Goal: Task Accomplishment & Management: Manage account settings

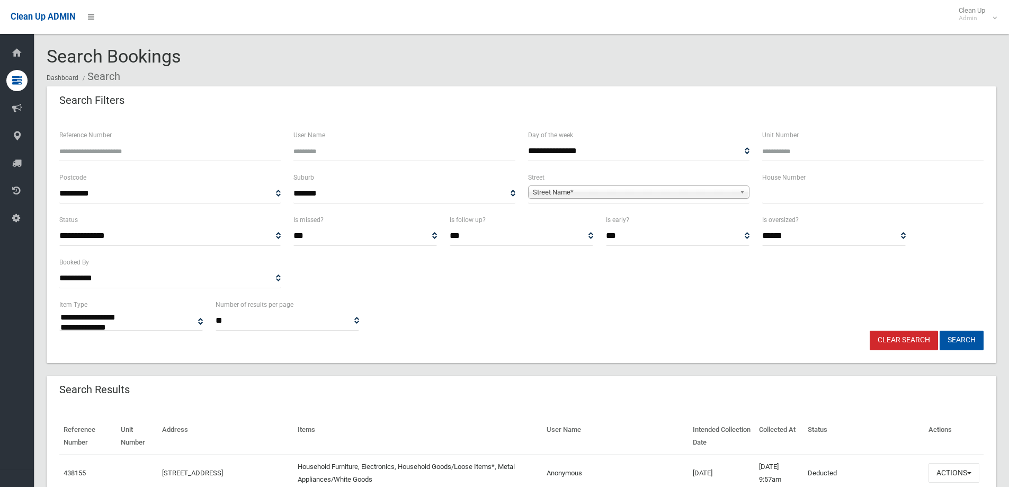
select select
click at [792, 192] on input "text" at bounding box center [872, 194] width 221 height 20
type input "**"
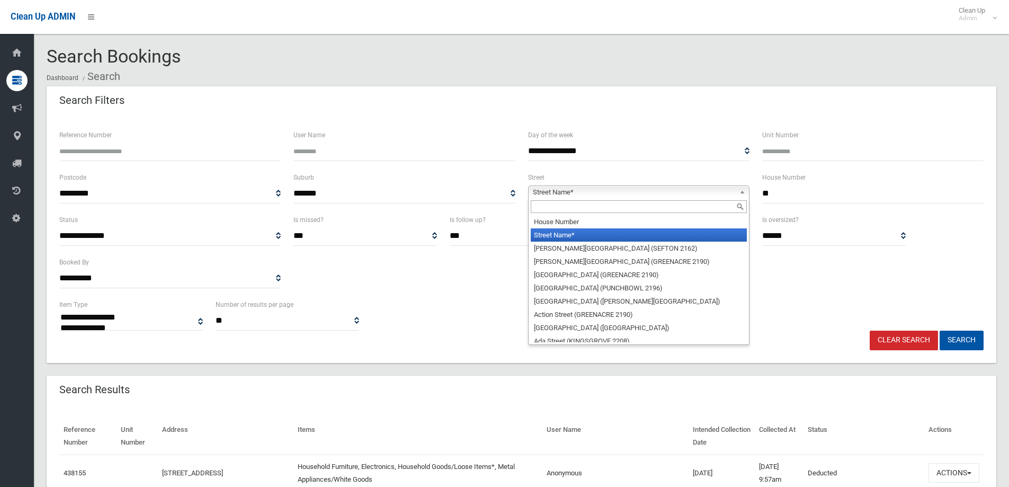
click at [681, 193] on span "Street Name*" at bounding box center [634, 192] width 202 height 13
click at [681, 212] on input "text" at bounding box center [639, 206] width 216 height 13
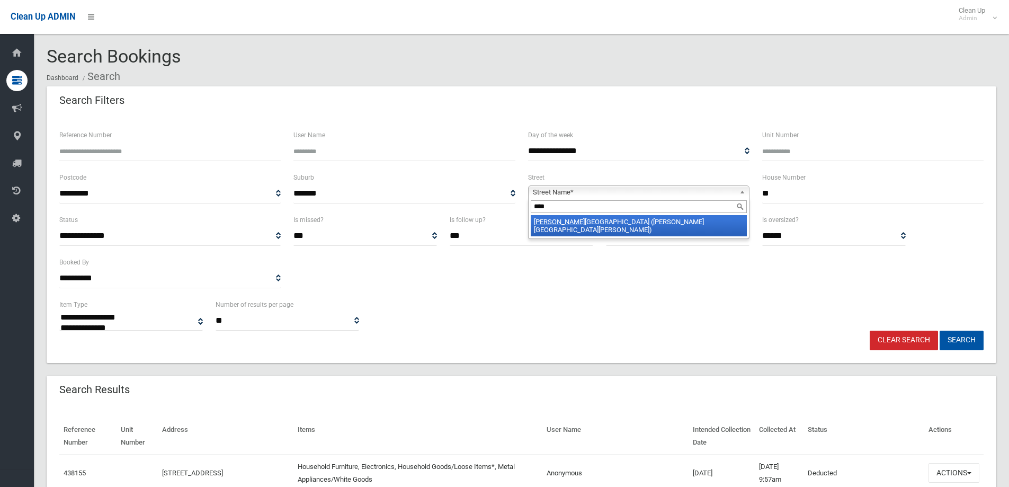
type input "****"
click at [682, 220] on li "Barb ers Road (CHESTER HILL 2162)" at bounding box center [639, 225] width 216 height 21
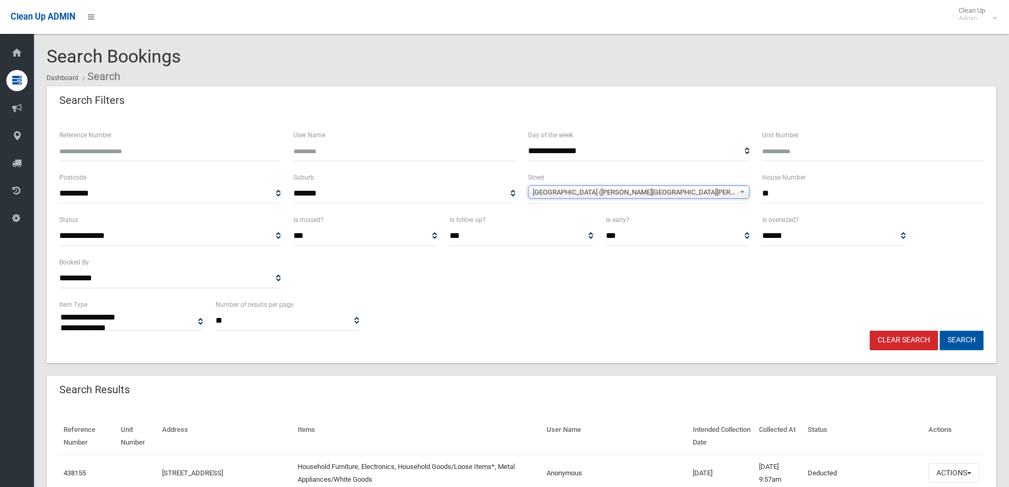
click at [968, 335] on button "Search" at bounding box center [961, 340] width 44 height 20
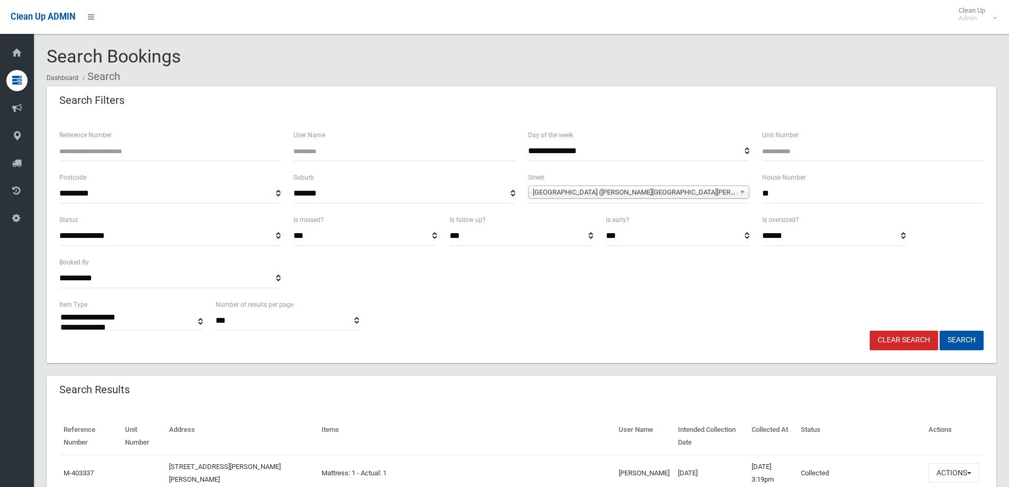
select select
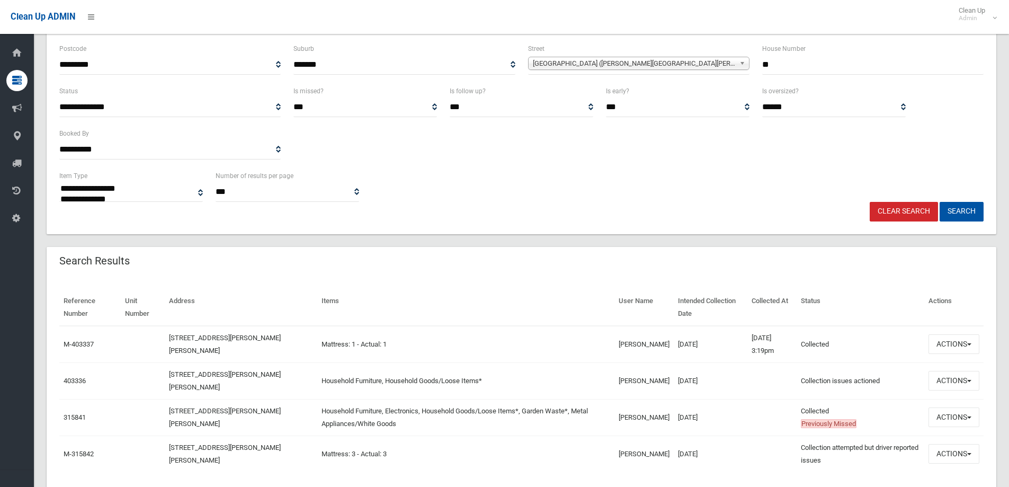
scroll to position [59, 0]
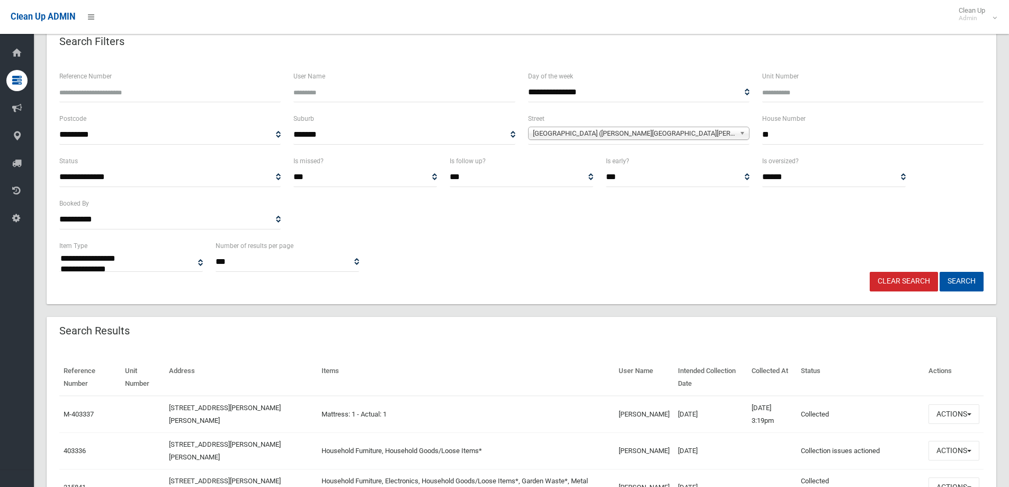
click at [785, 138] on input "**" at bounding box center [872, 135] width 221 height 20
type input "***"
click at [965, 280] on button "Search" at bounding box center [961, 282] width 44 height 20
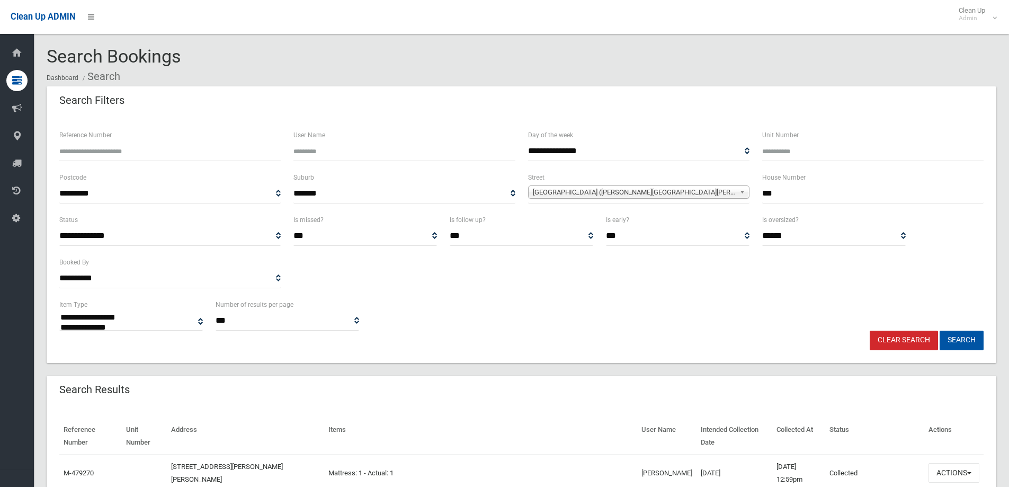
select select
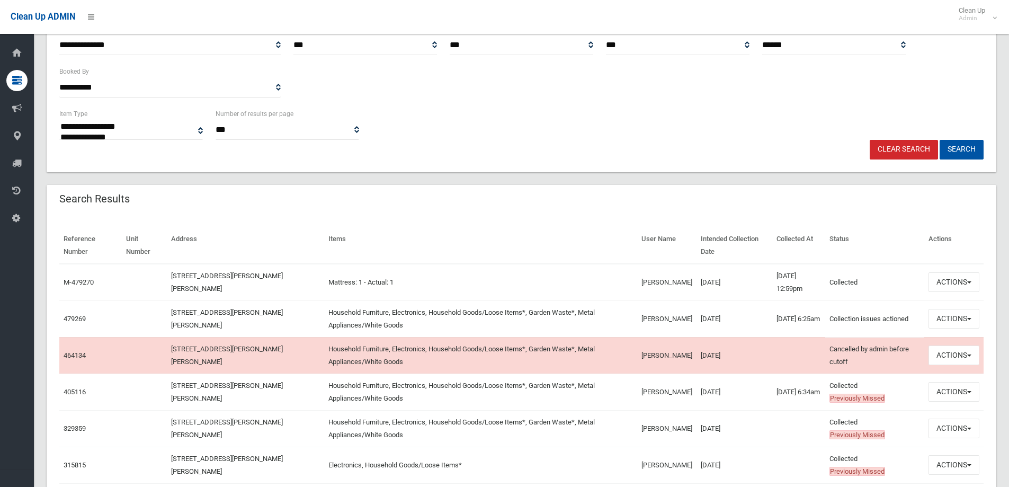
scroll to position [212, 0]
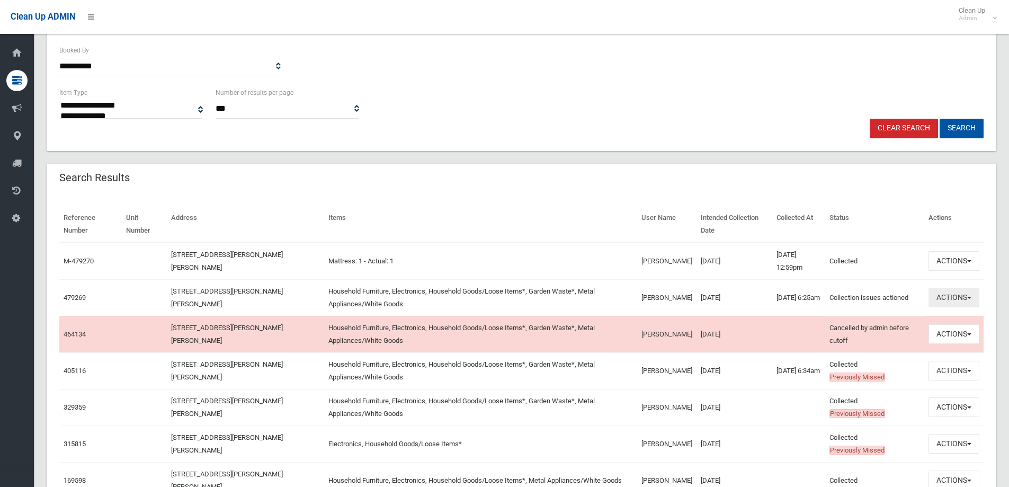
click at [941, 301] on button "Actions" at bounding box center [953, 298] width 51 height 20
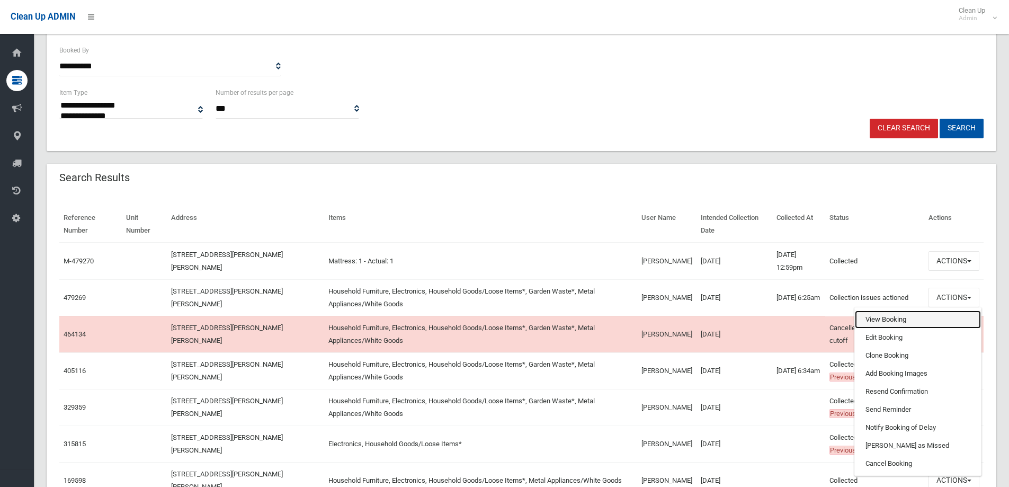
click at [888, 327] on link "View Booking" at bounding box center [918, 319] width 126 height 18
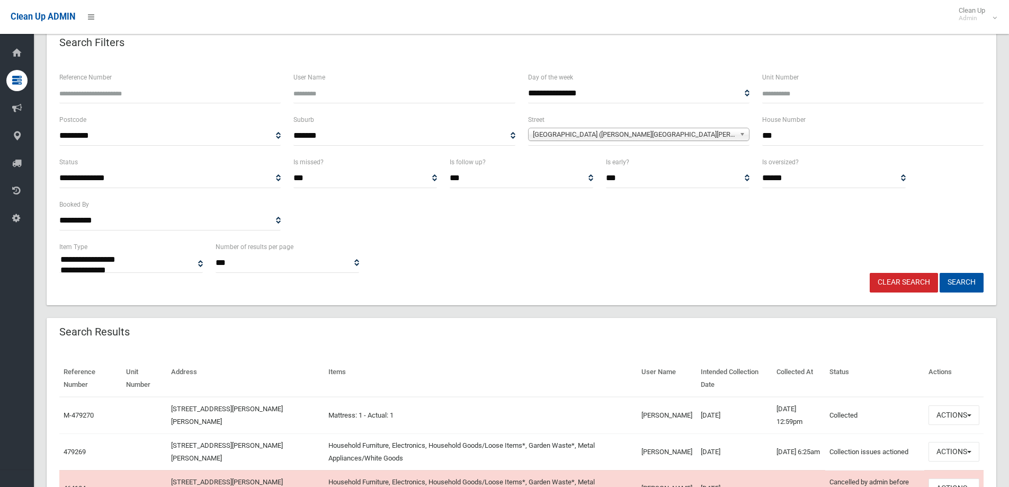
scroll to position [53, 0]
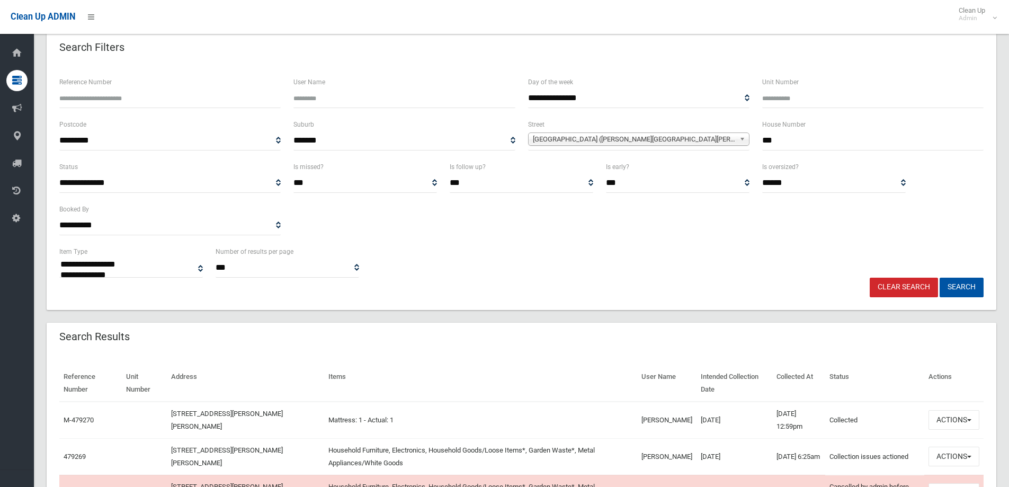
click at [836, 143] on input "***" at bounding box center [872, 141] width 221 height 20
type input "**"
click at [939, 277] on button "Search" at bounding box center [961, 287] width 44 height 20
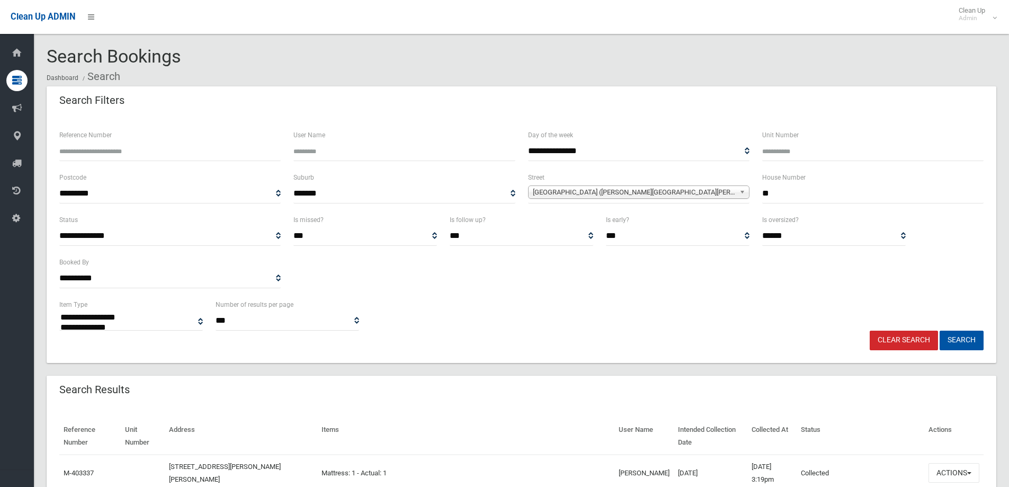
select select
click at [801, 201] on input "**" at bounding box center [872, 194] width 221 height 20
type input "***"
click at [939, 330] on button "Search" at bounding box center [961, 340] width 44 height 20
select select
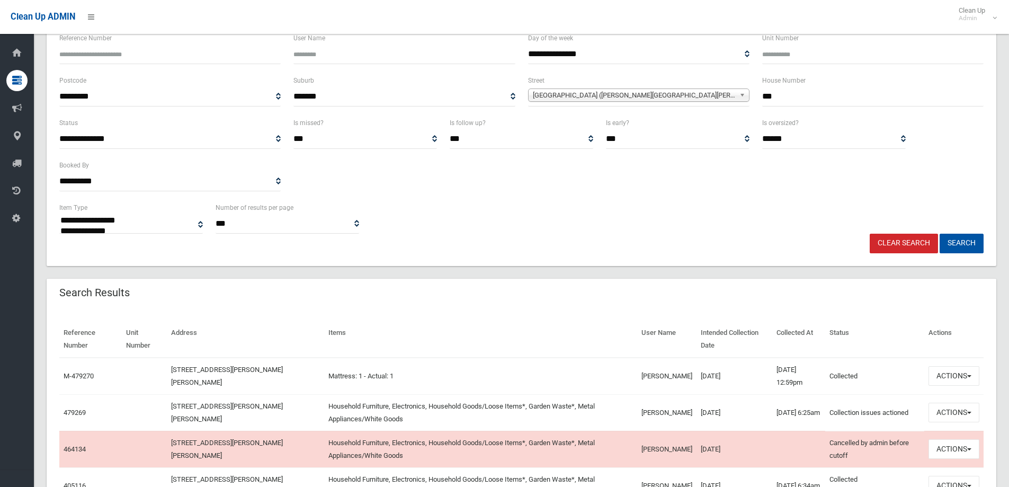
scroll to position [106, 0]
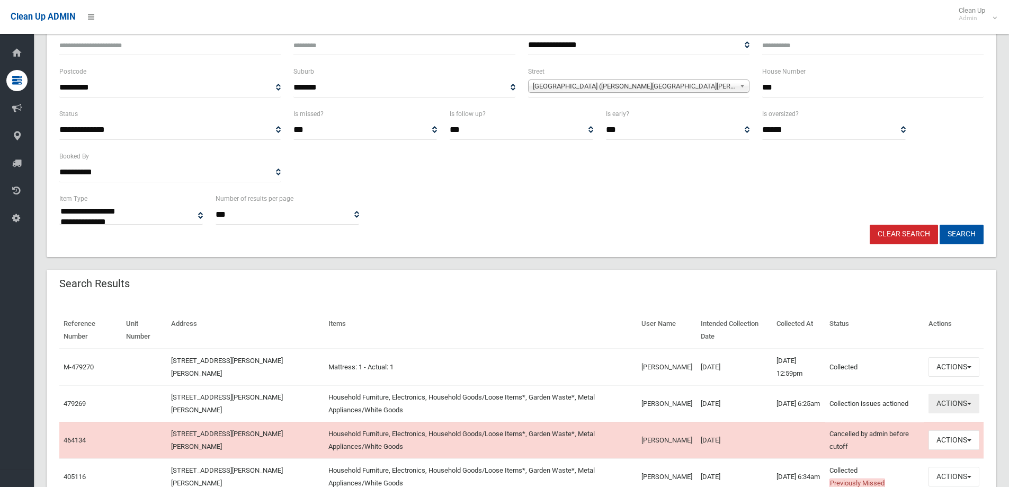
click at [938, 406] on button "Actions" at bounding box center [953, 403] width 51 height 20
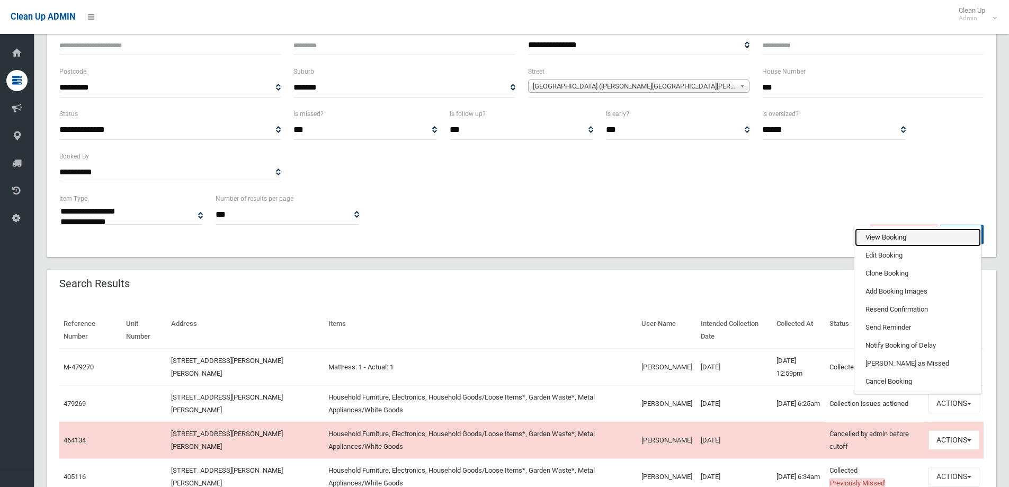
click at [882, 236] on link "View Booking" at bounding box center [918, 237] width 126 height 18
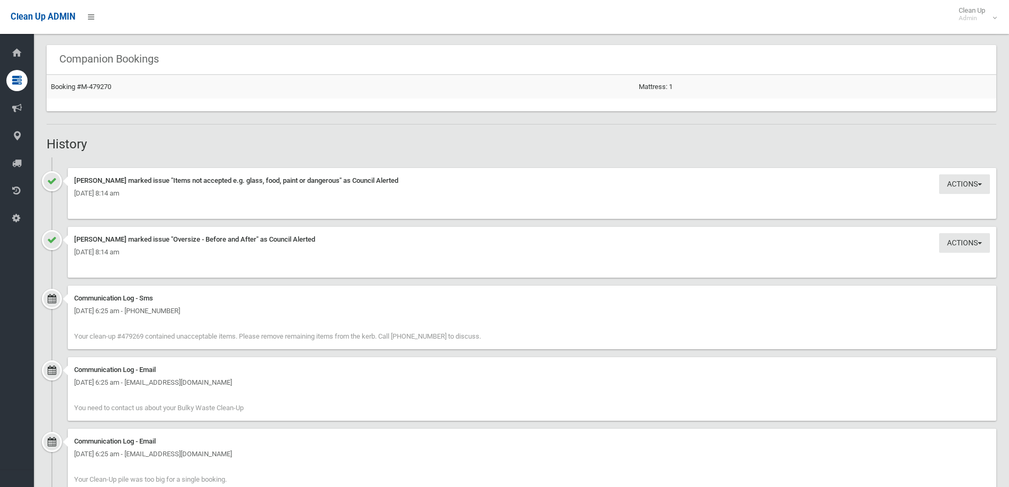
scroll to position [1006, 0]
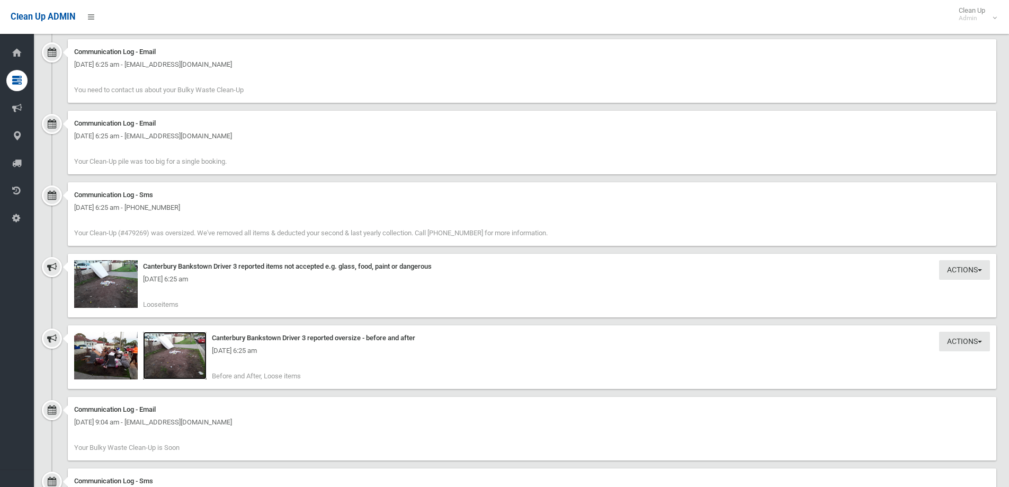
click at [195, 339] on img at bounding box center [175, 355] width 64 height 48
click at [118, 334] on img at bounding box center [106, 355] width 64 height 48
click at [131, 272] on img at bounding box center [106, 284] width 64 height 48
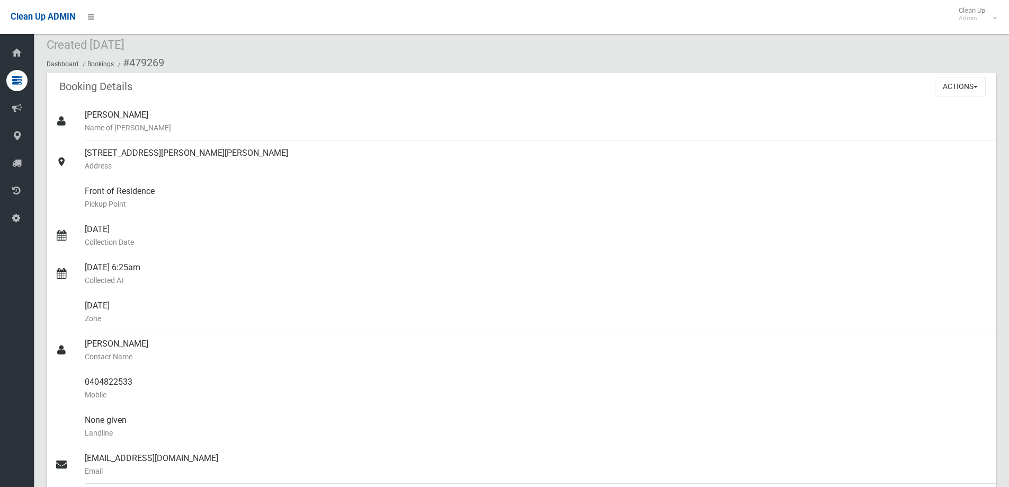
scroll to position [0, 0]
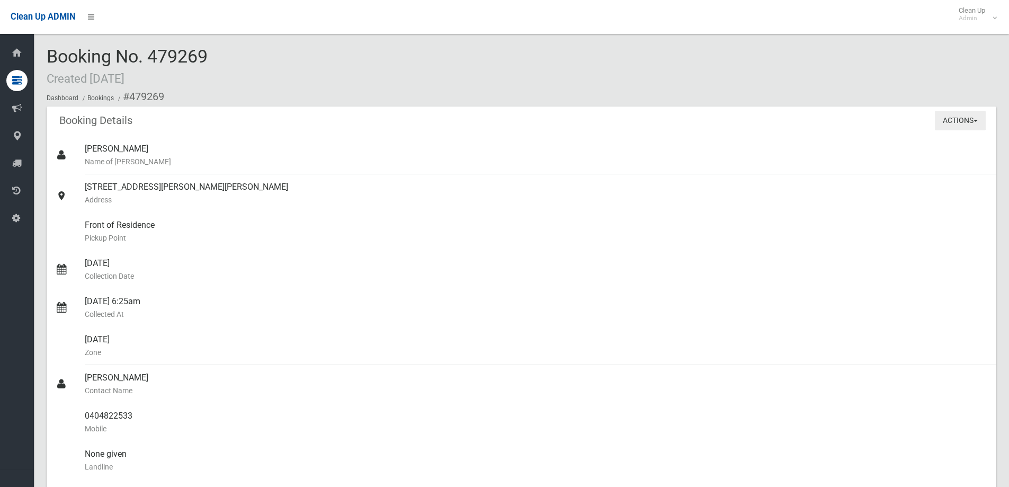
click at [940, 123] on button "Actions" at bounding box center [960, 121] width 51 height 20
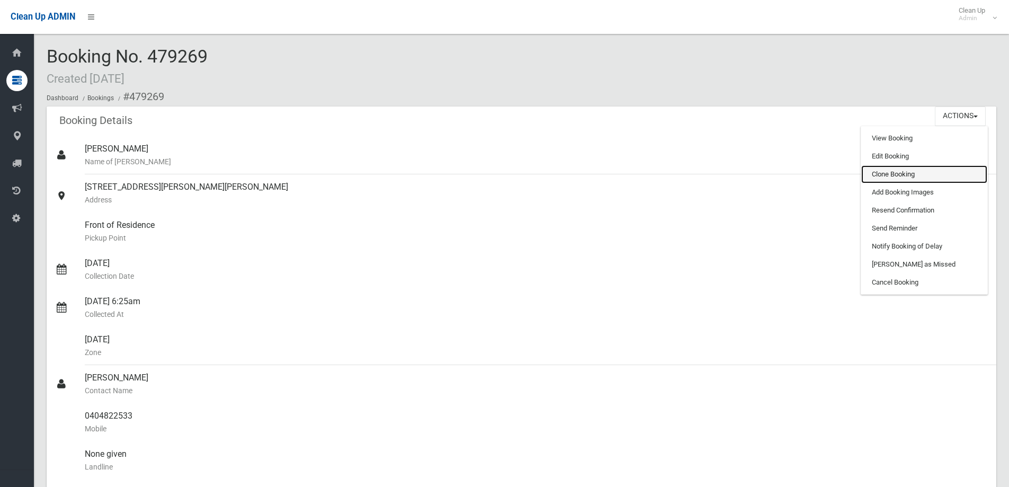
click at [910, 173] on link "Clone Booking" at bounding box center [924, 174] width 126 height 18
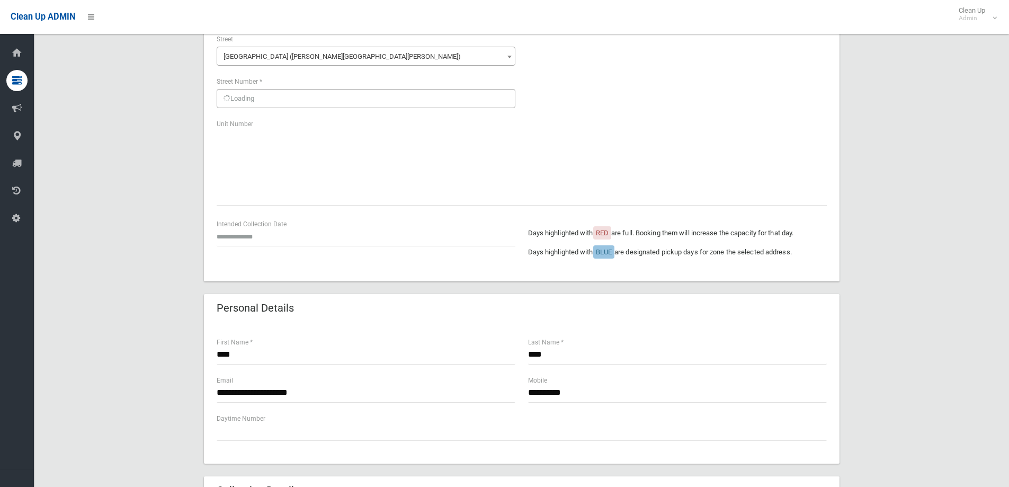
scroll to position [159, 0]
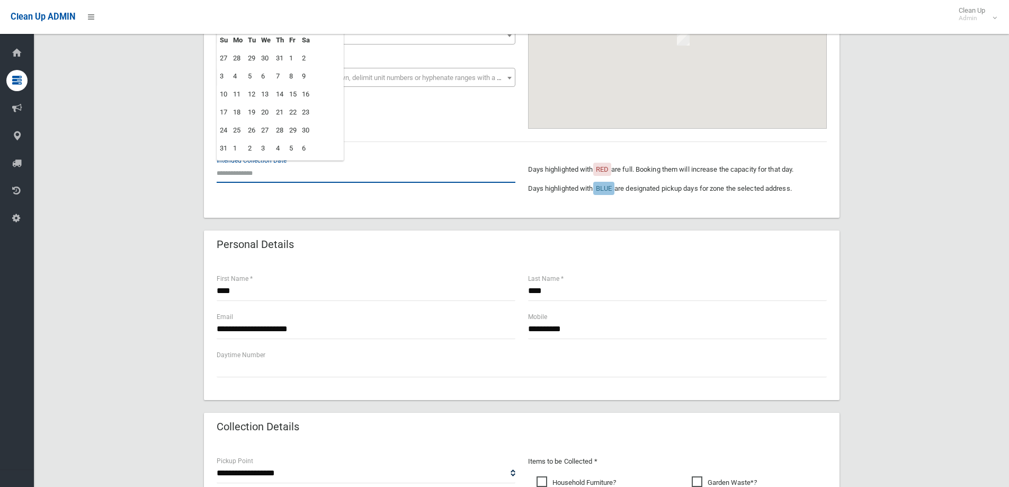
click at [311, 177] on input "text" at bounding box center [366, 173] width 299 height 20
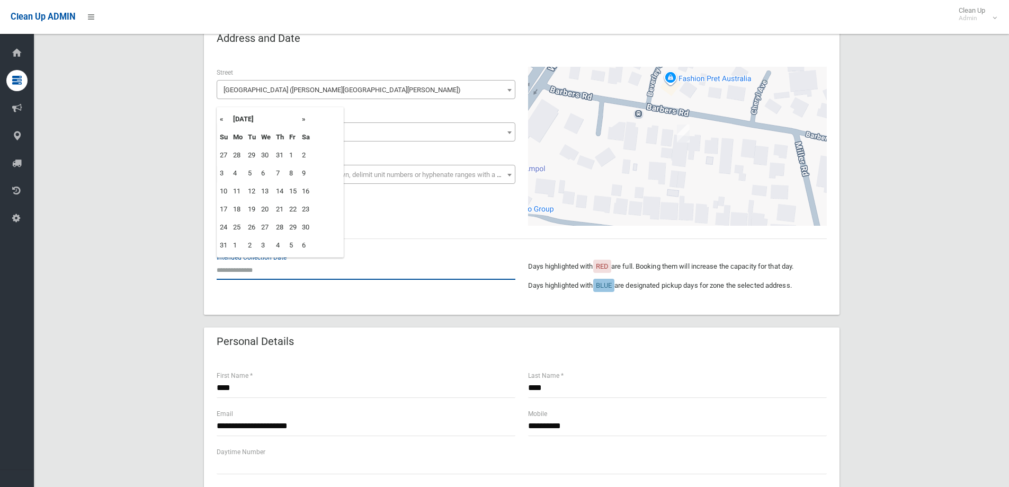
scroll to position [53, 0]
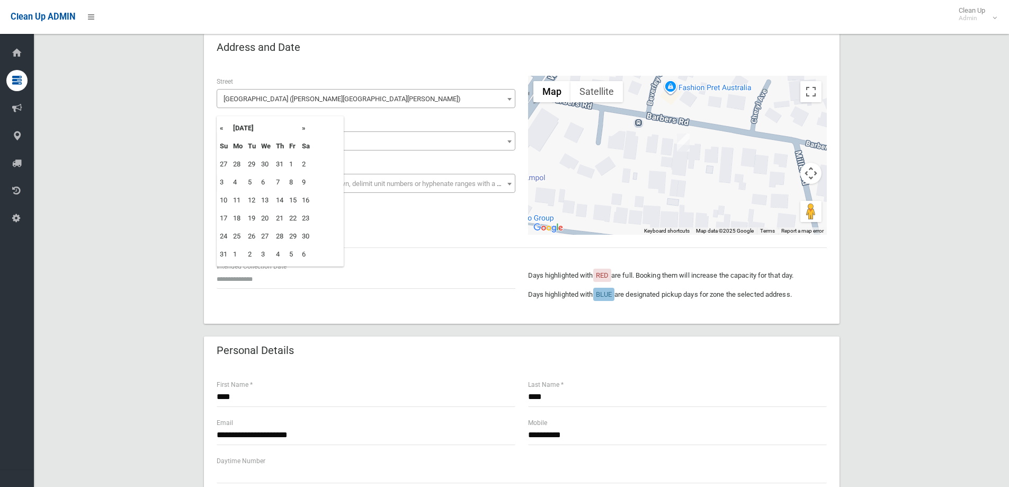
click at [303, 136] on th "»" at bounding box center [305, 128] width 13 height 18
click at [247, 183] on td "9" at bounding box center [251, 182] width 13 height 18
type input "**********"
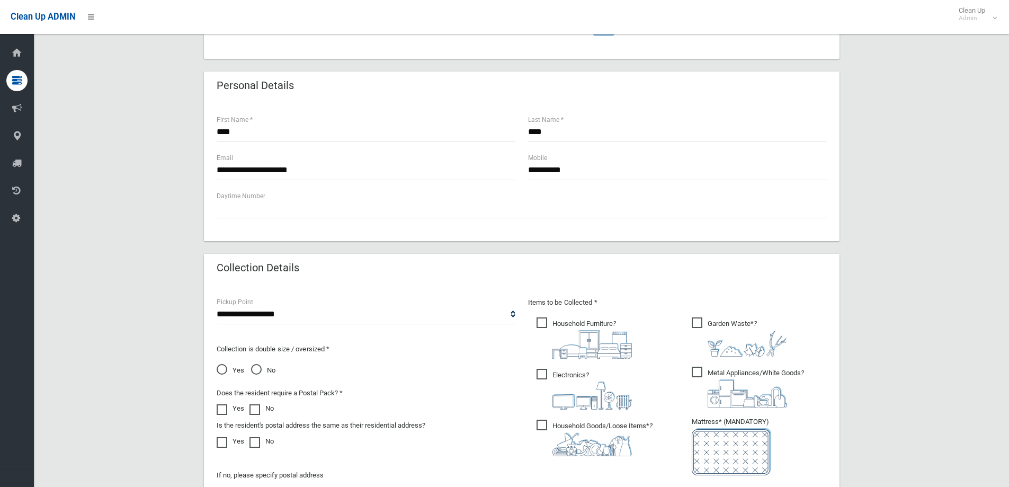
scroll to position [561, 0]
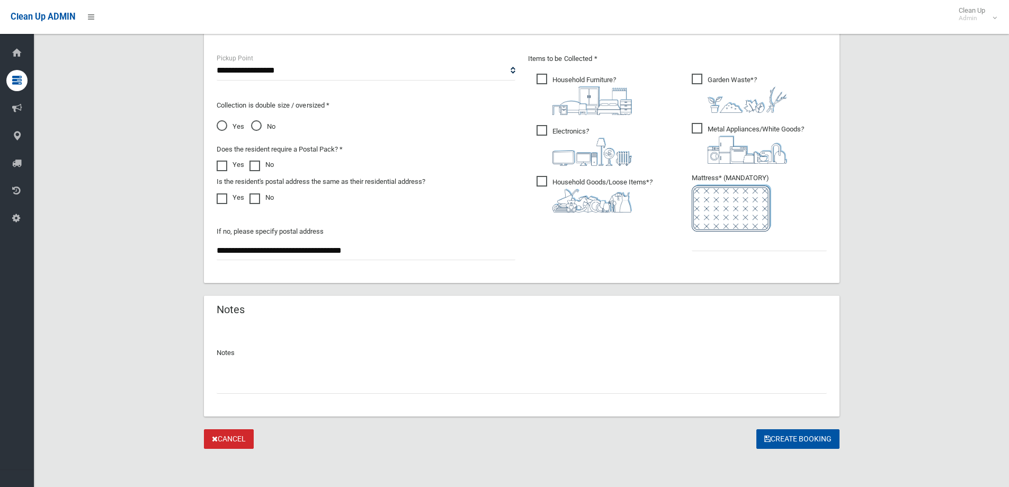
click at [701, 266] on div "**********" at bounding box center [521, 161] width 623 height 218
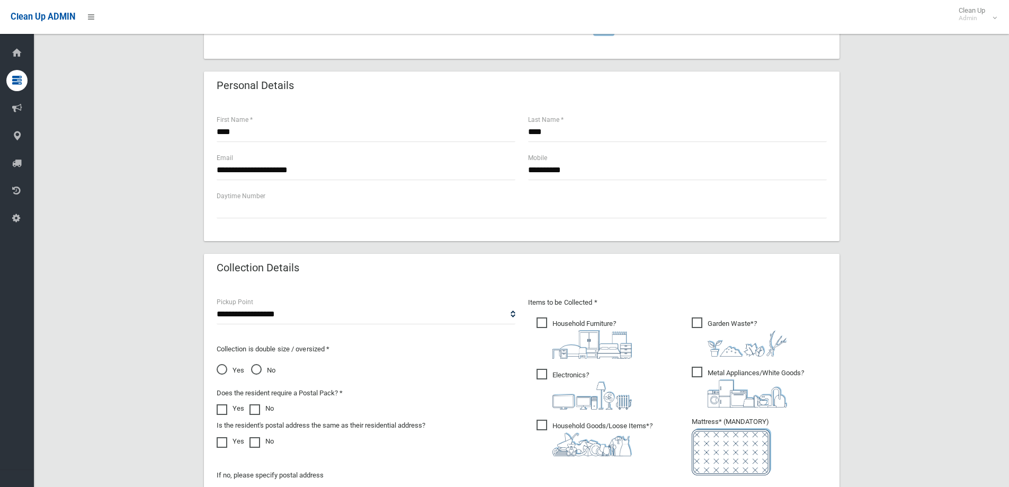
scroll to position [53, 0]
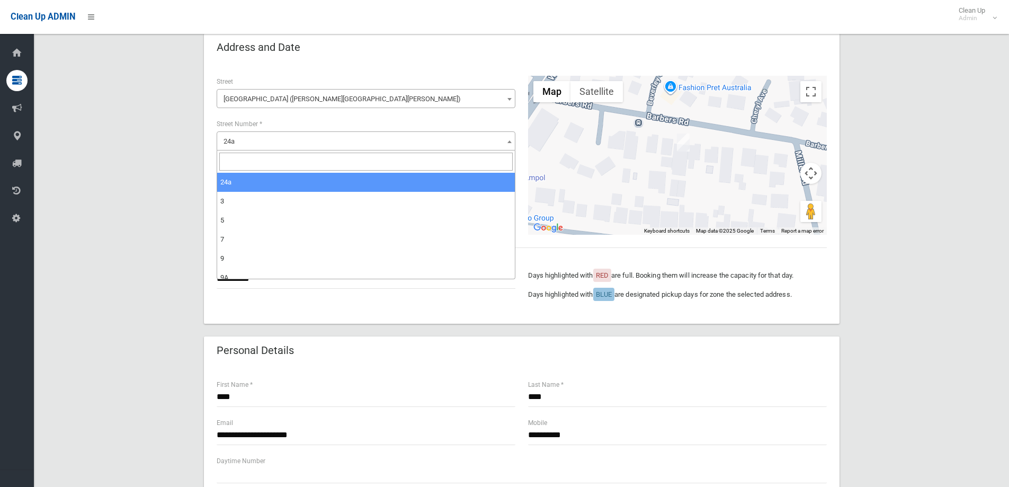
click at [272, 145] on span "24a" at bounding box center [365, 141] width 293 height 15
click at [212, 139] on div "**********" at bounding box center [365, 139] width 311 height 127
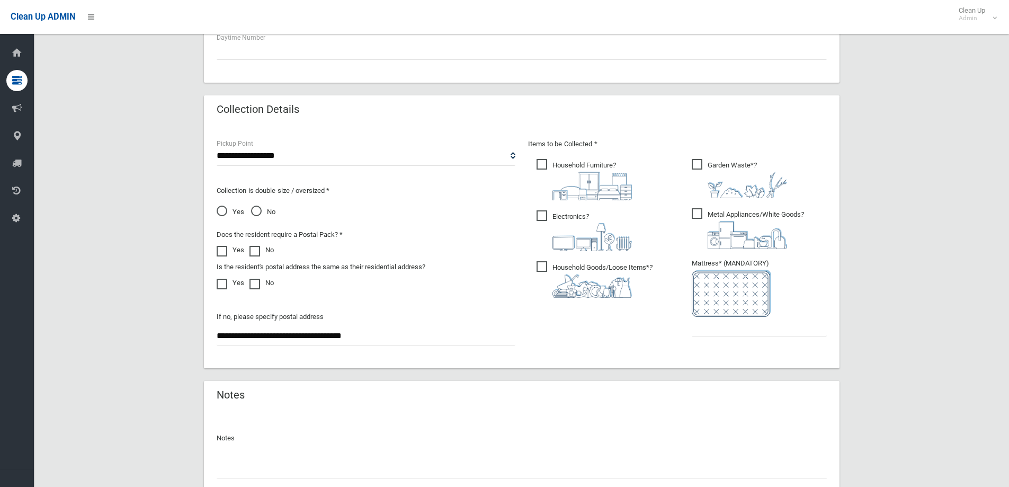
scroll to position [477, 0]
click at [759, 333] on input "text" at bounding box center [759, 326] width 135 height 20
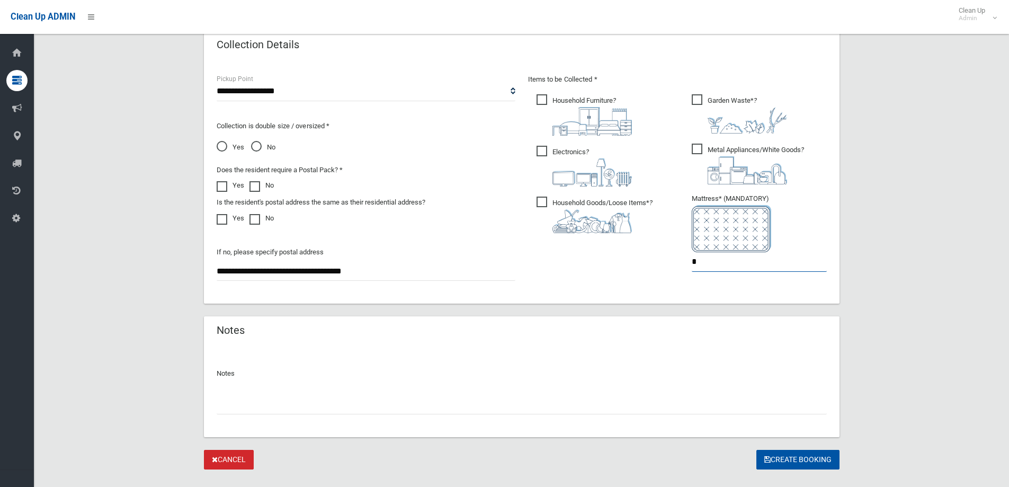
scroll to position [561, 0]
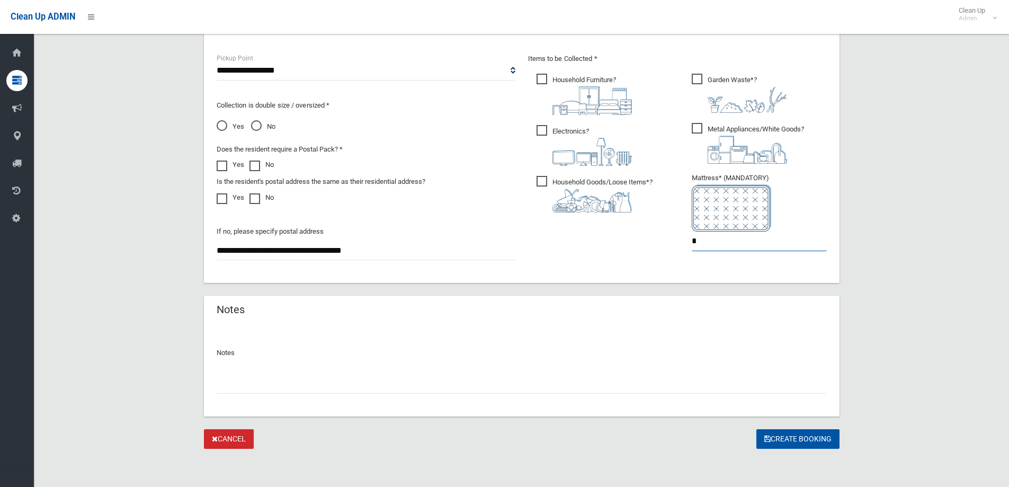
type input "*"
click at [256, 124] on span "No" at bounding box center [263, 126] width 24 height 13
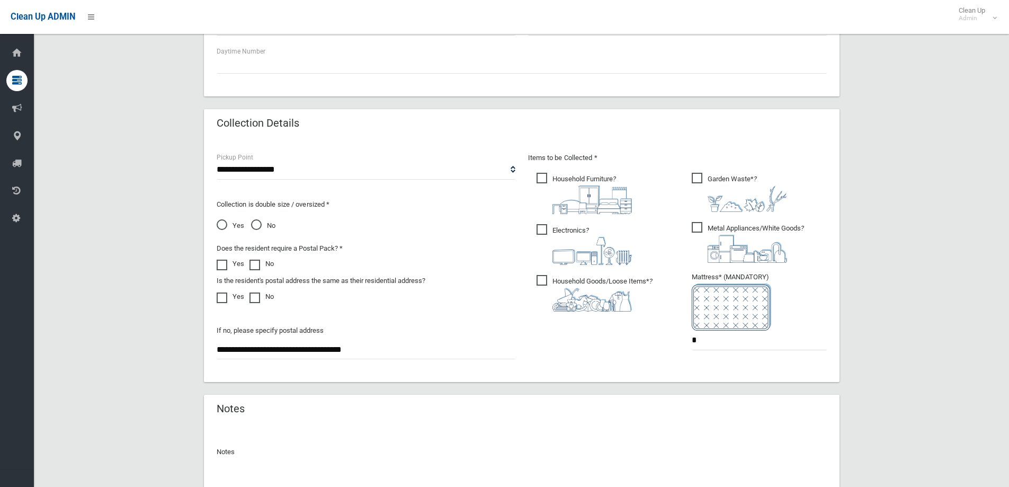
scroll to position [349, 0]
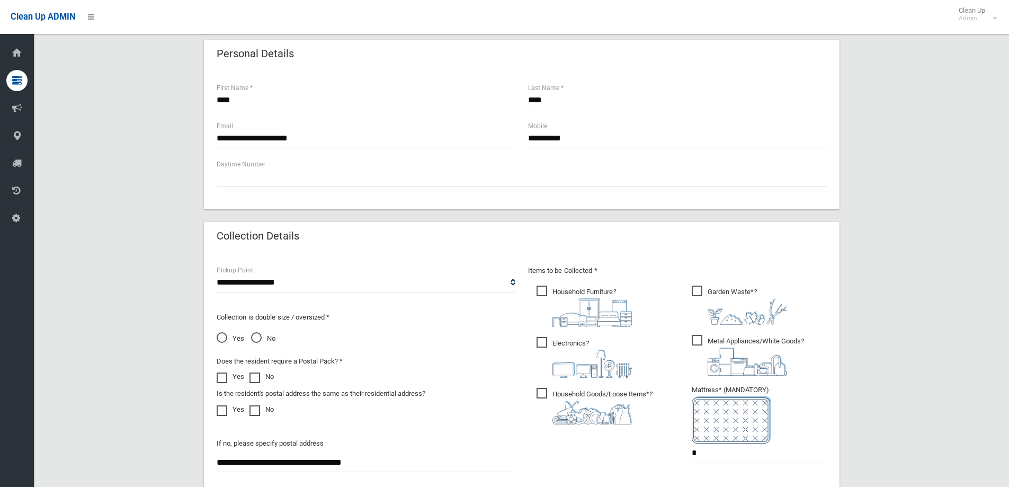
click at [220, 334] on span "Yes" at bounding box center [231, 338] width 28 height 13
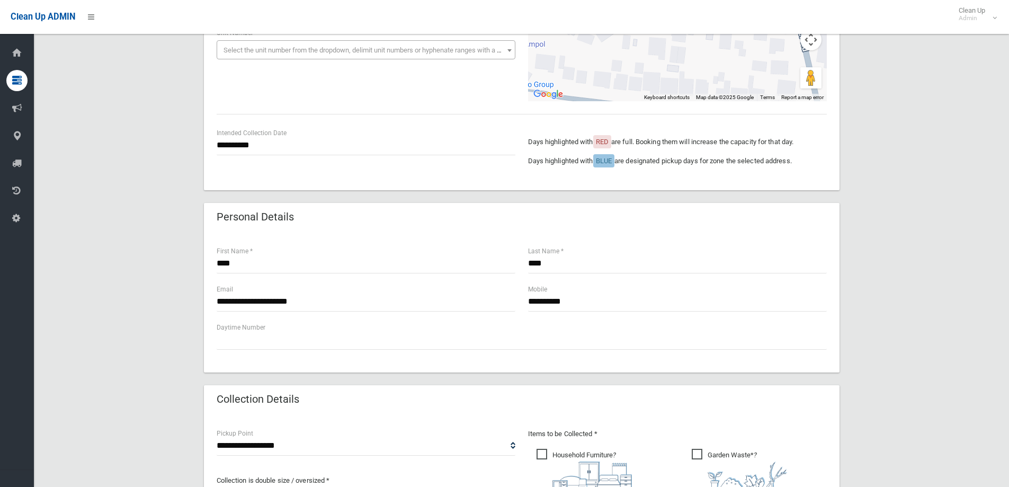
scroll to position [85, 0]
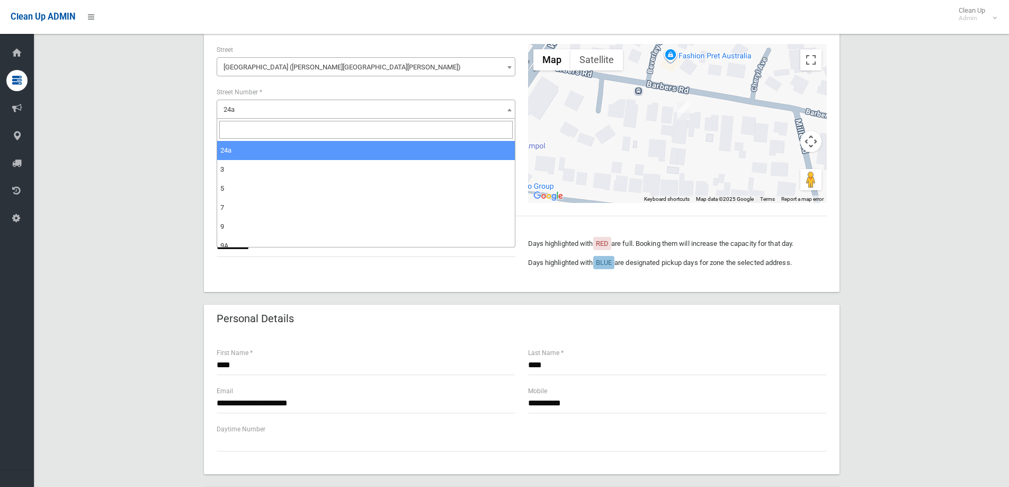
click at [253, 105] on span "24a" at bounding box center [365, 109] width 293 height 15
click at [245, 128] on input "search" at bounding box center [365, 130] width 293 height 18
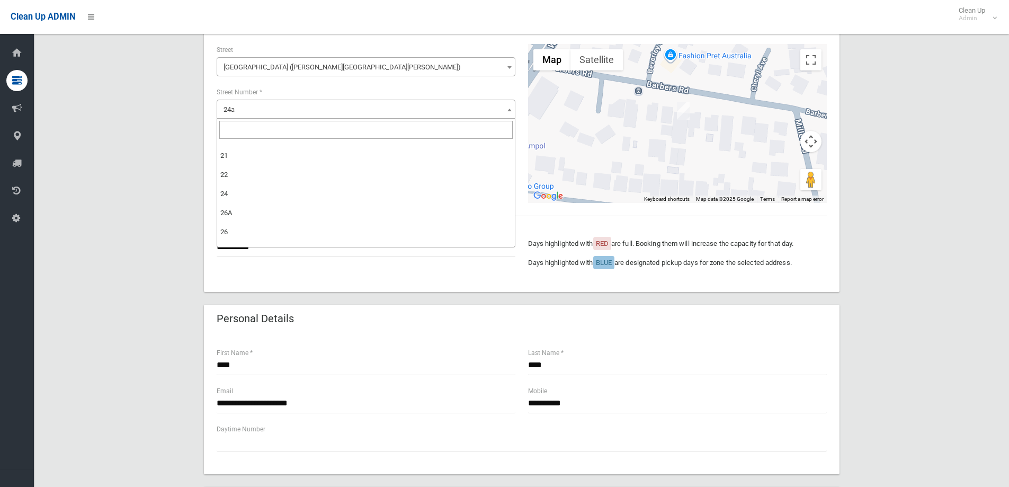
scroll to position [371, 0]
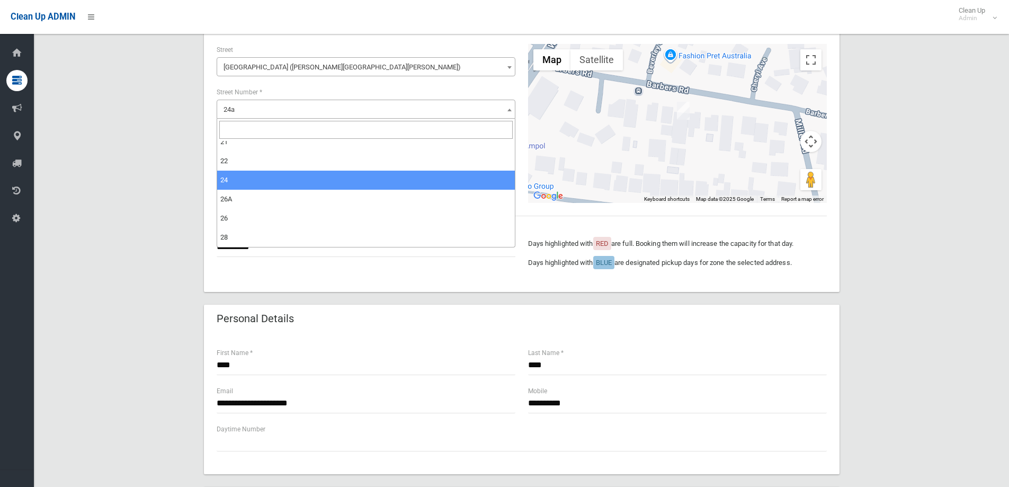
select select "**"
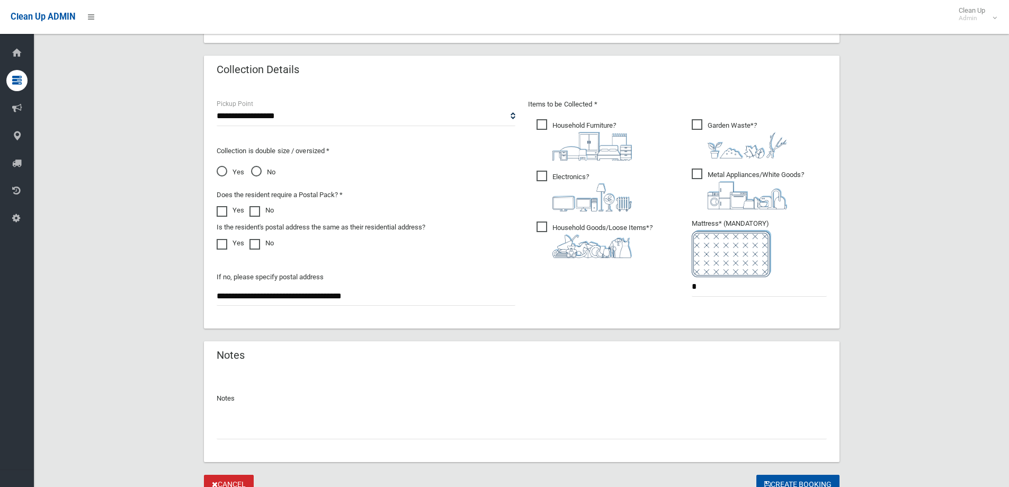
scroll to position [529, 0]
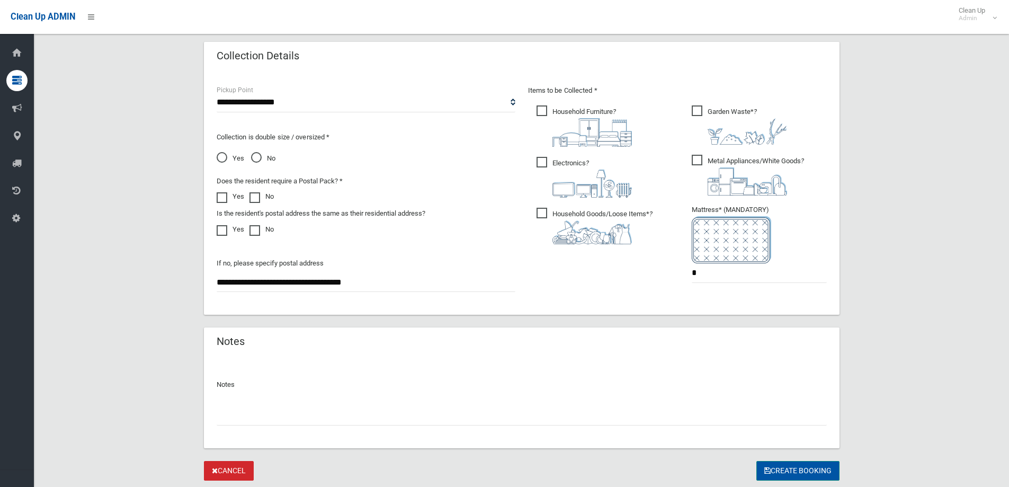
click at [808, 472] on button "Create Booking" at bounding box center [797, 471] width 83 height 20
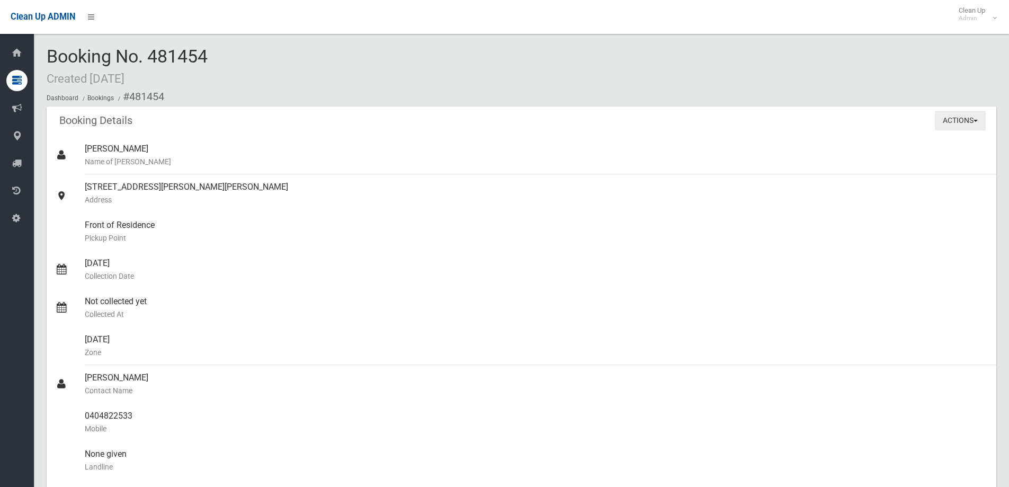
click at [962, 122] on button "Actions" at bounding box center [960, 121] width 51 height 20
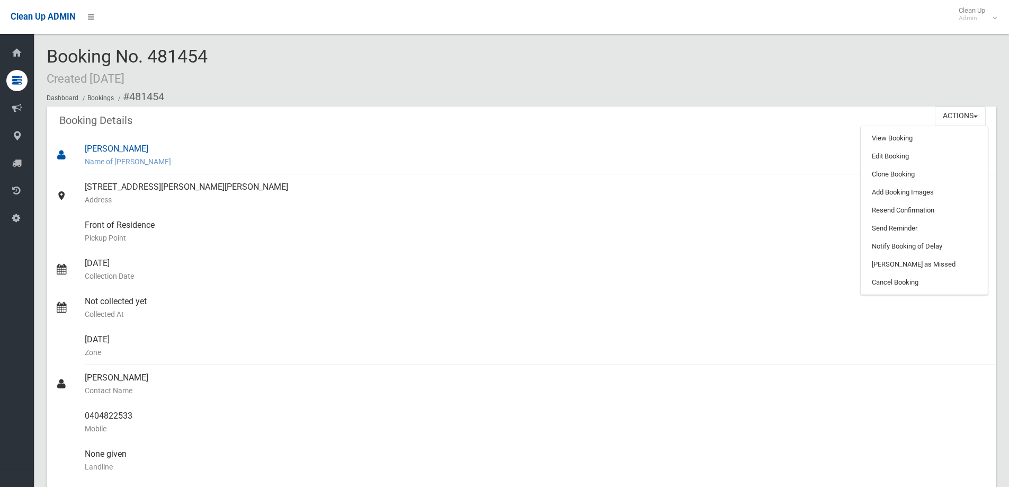
click at [712, 150] on div "Ruth Finlayson Name of Booker" at bounding box center [536, 155] width 903 height 38
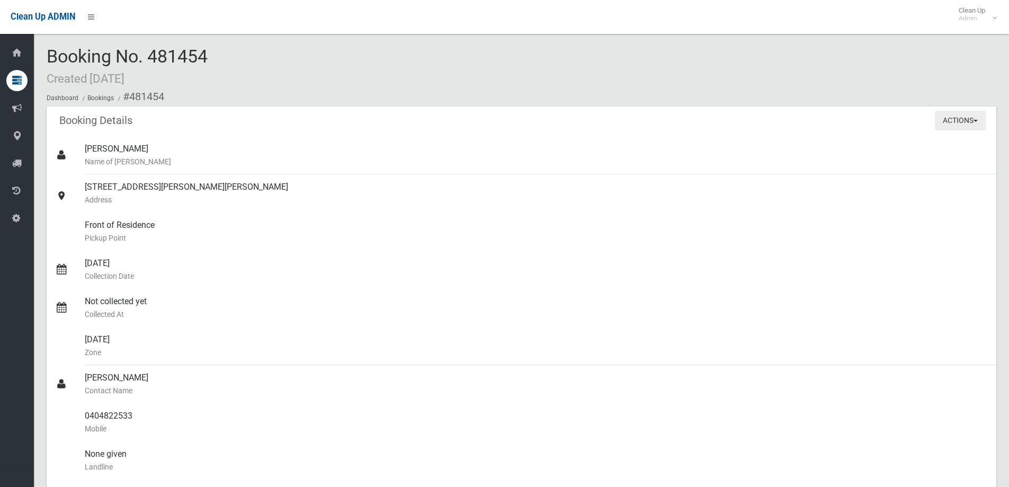
click at [948, 117] on button "Actions" at bounding box center [960, 121] width 51 height 20
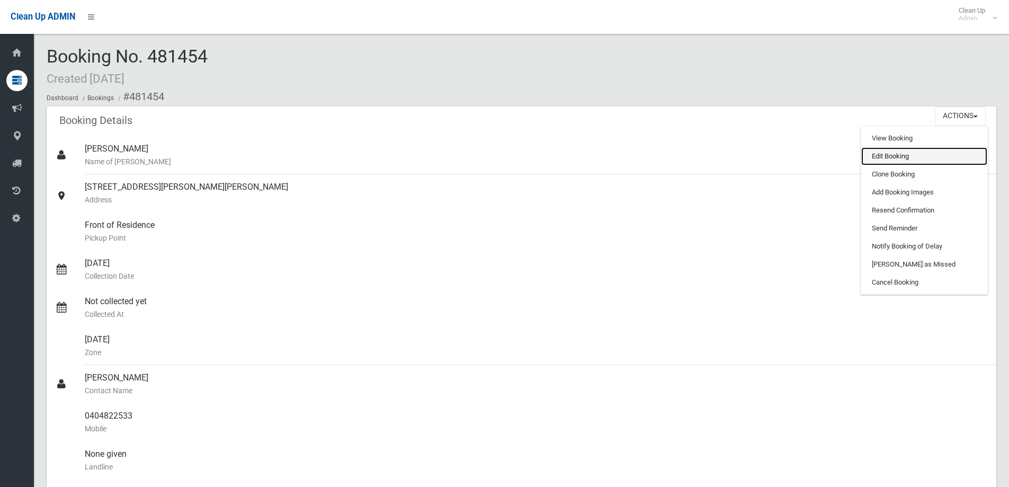
click at [931, 151] on link "Edit Booking" at bounding box center [924, 156] width 126 height 18
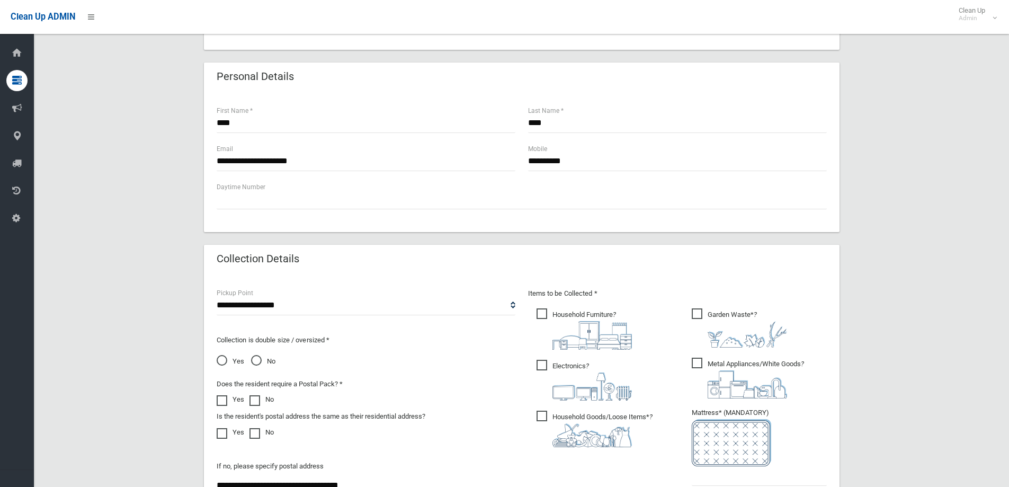
scroll to position [529, 0]
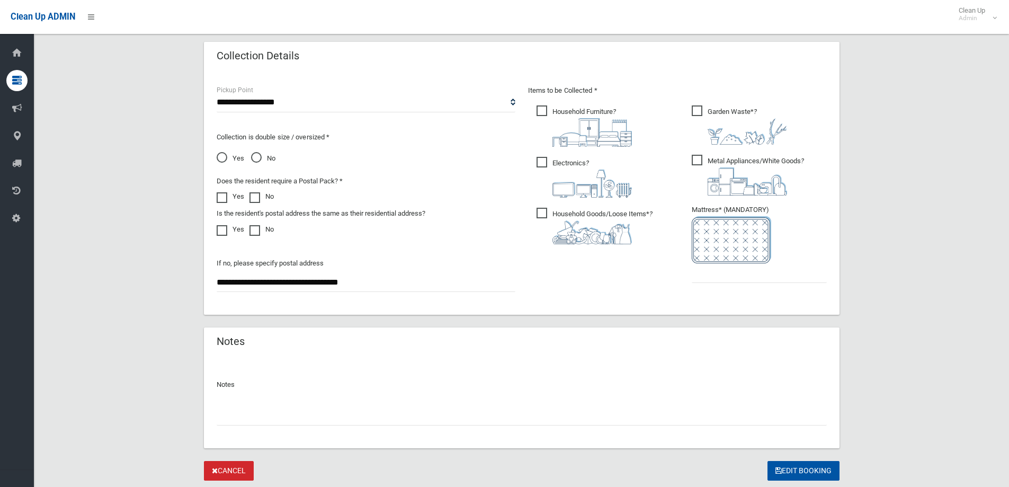
click at [541, 408] on input "text" at bounding box center [522, 416] width 610 height 20
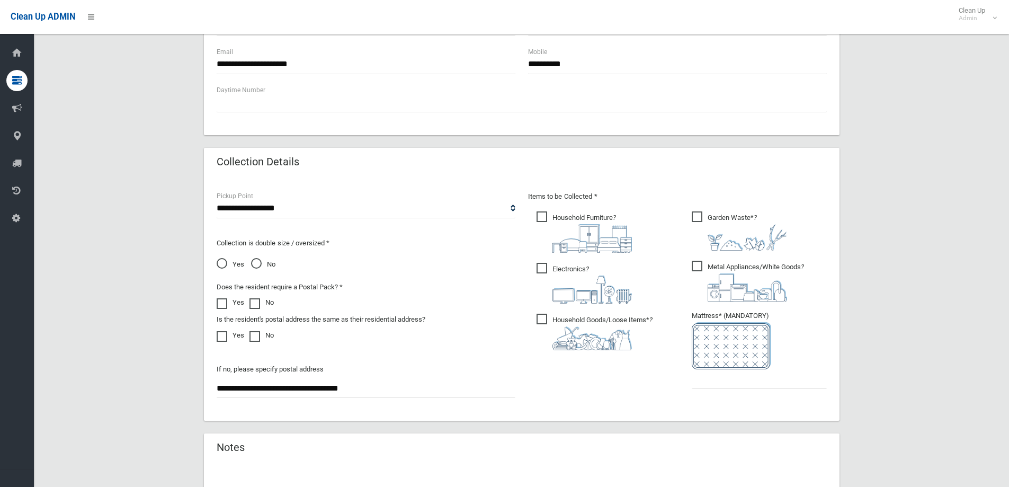
scroll to position [561, 0]
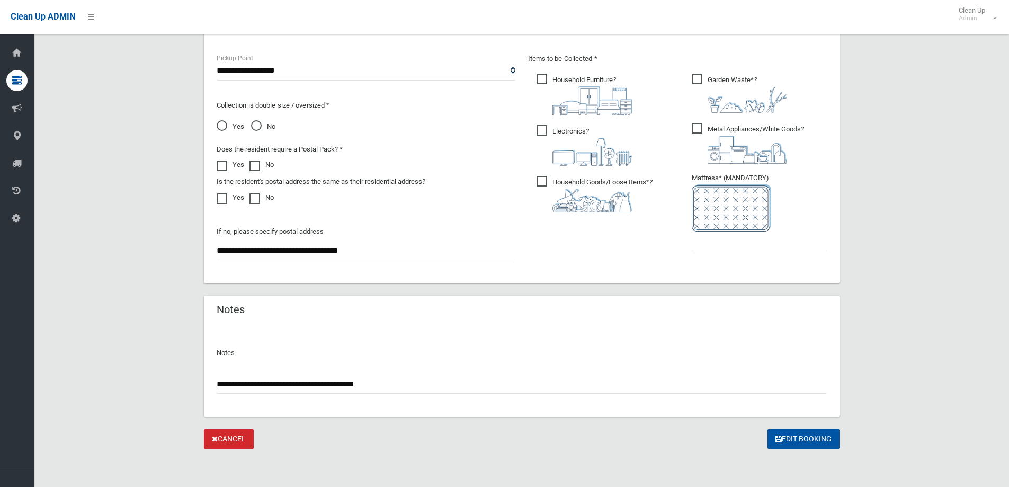
type input "**********"
click at [706, 243] on input "text" at bounding box center [759, 241] width 135 height 20
type input "*"
click at [806, 434] on button "Edit Booking" at bounding box center [803, 439] width 72 height 20
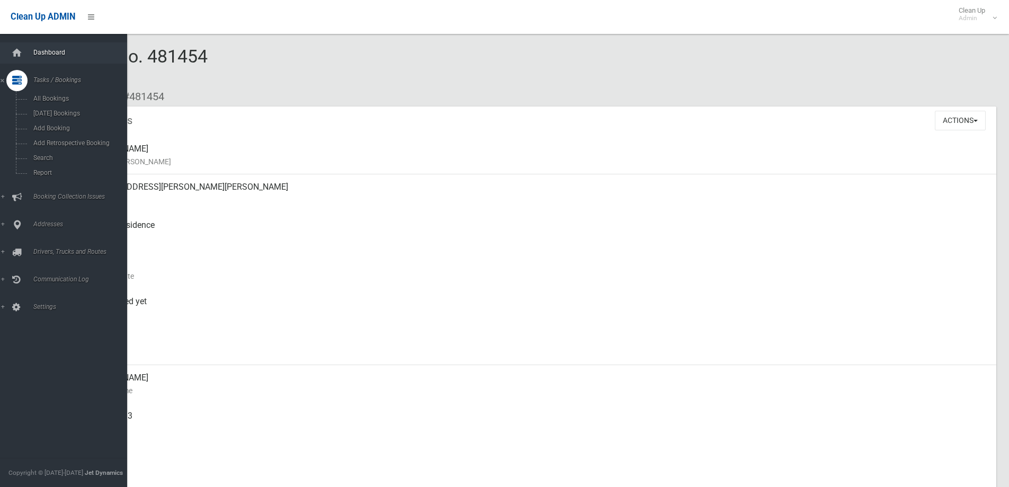
click at [37, 56] on span "Dashboard" at bounding box center [82, 52] width 105 height 7
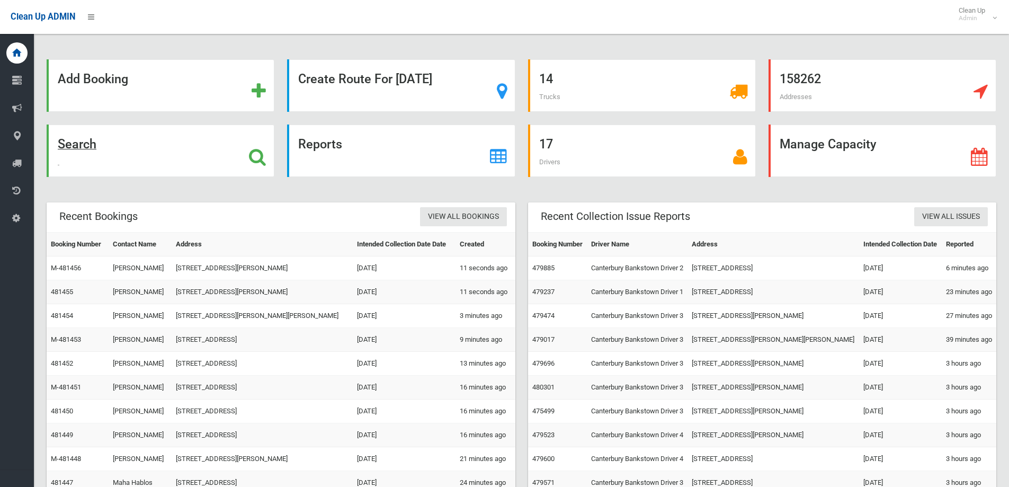
click at [154, 148] on div "Search" at bounding box center [161, 150] width 228 height 52
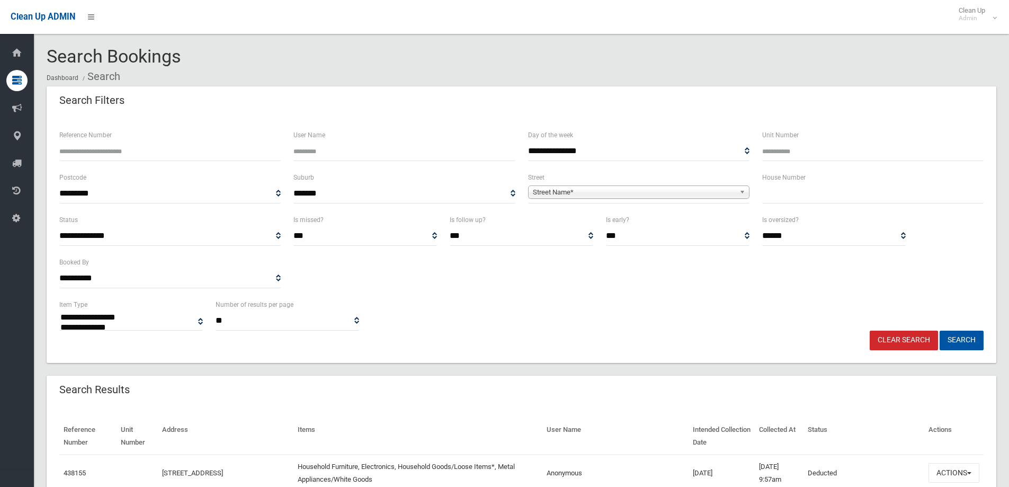
select select
click at [812, 190] on input "text" at bounding box center [872, 194] width 221 height 20
type input "*****"
click at [679, 199] on span "**********" at bounding box center [638, 194] width 221 height 20
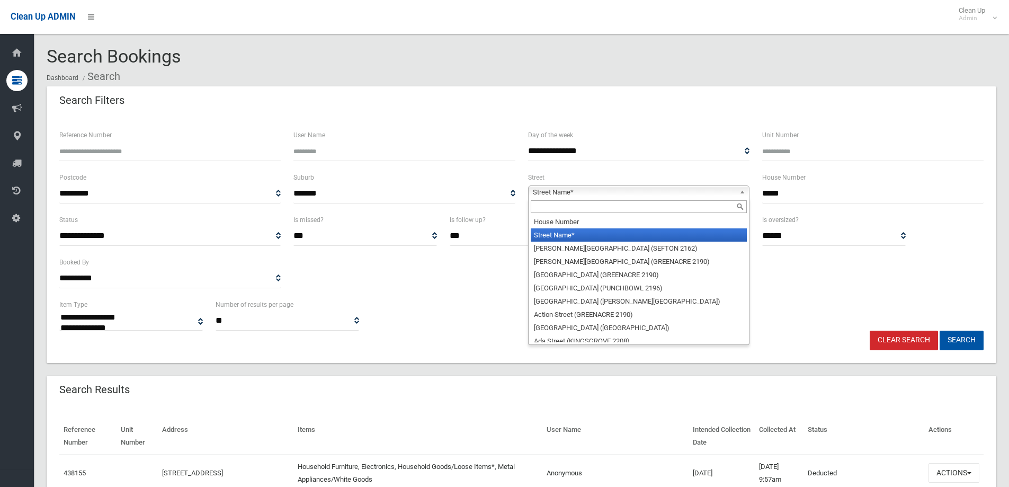
click at [672, 191] on span "Street Name*" at bounding box center [634, 192] width 202 height 13
click at [672, 203] on input "text" at bounding box center [639, 206] width 216 height 13
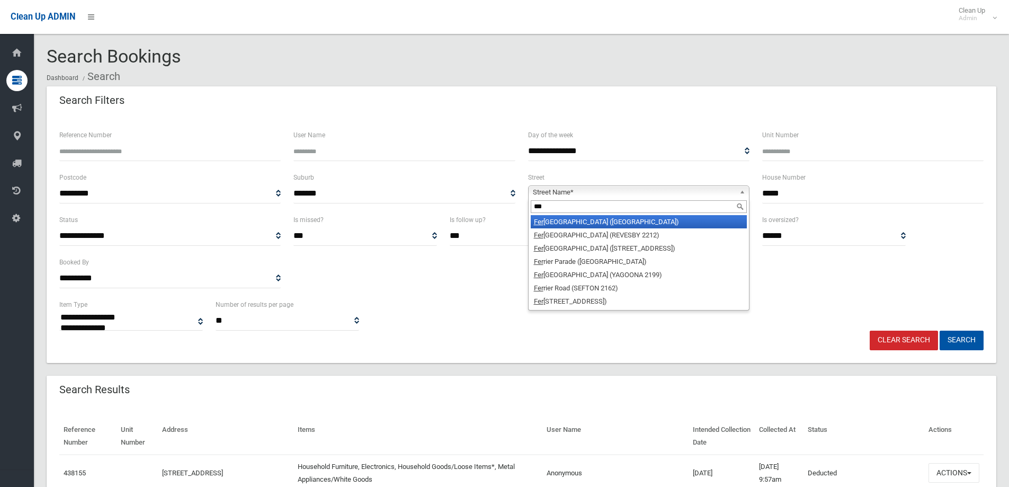
type input "***"
click at [662, 222] on li "[GEOGRAPHIC_DATA] ([GEOGRAPHIC_DATA])" at bounding box center [639, 221] width 216 height 13
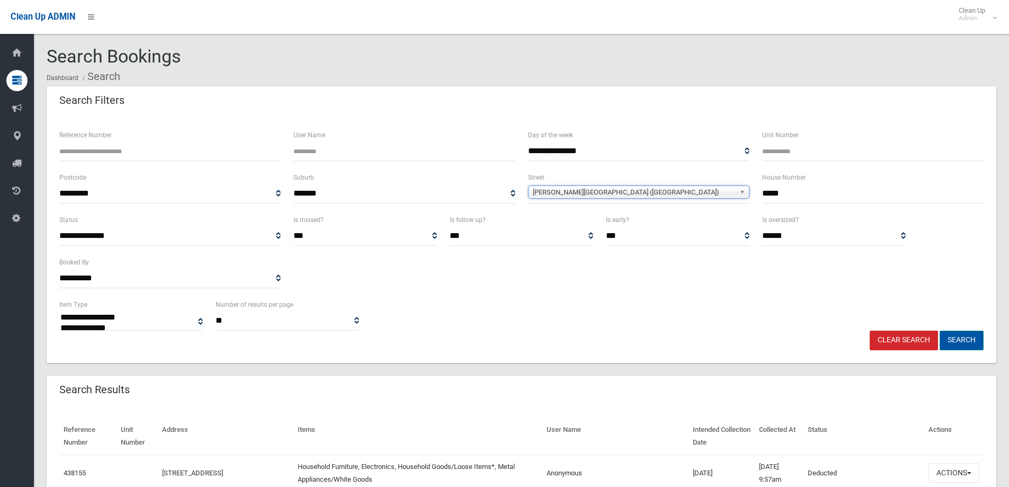
click at [951, 340] on button "Search" at bounding box center [961, 340] width 44 height 20
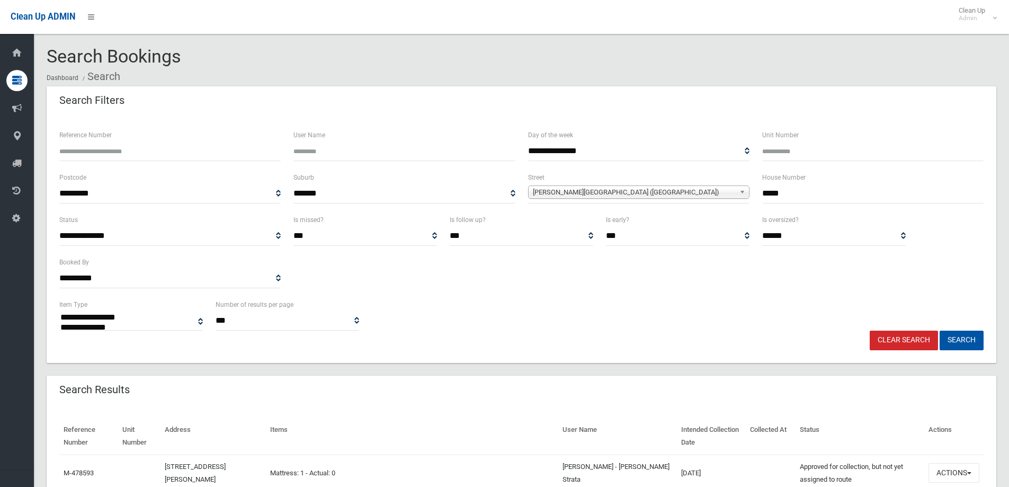
select select
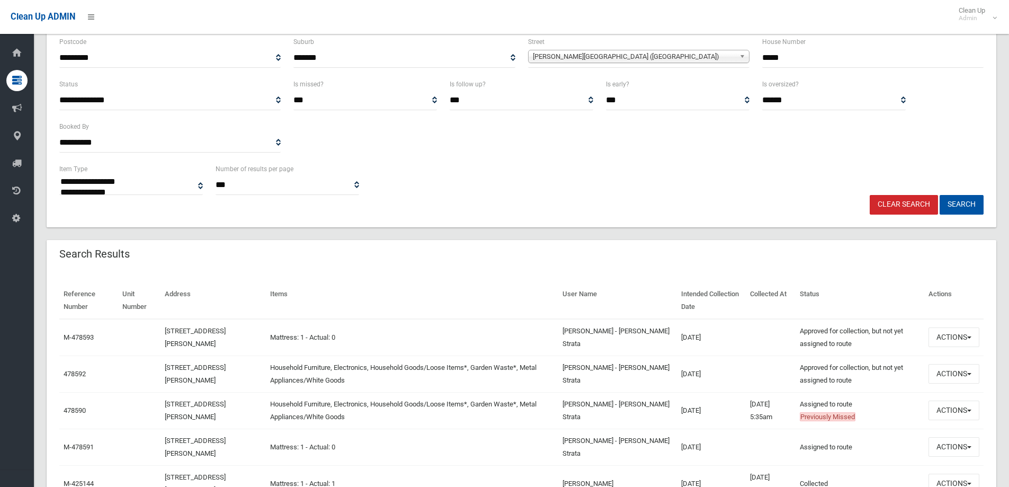
scroll to position [159, 0]
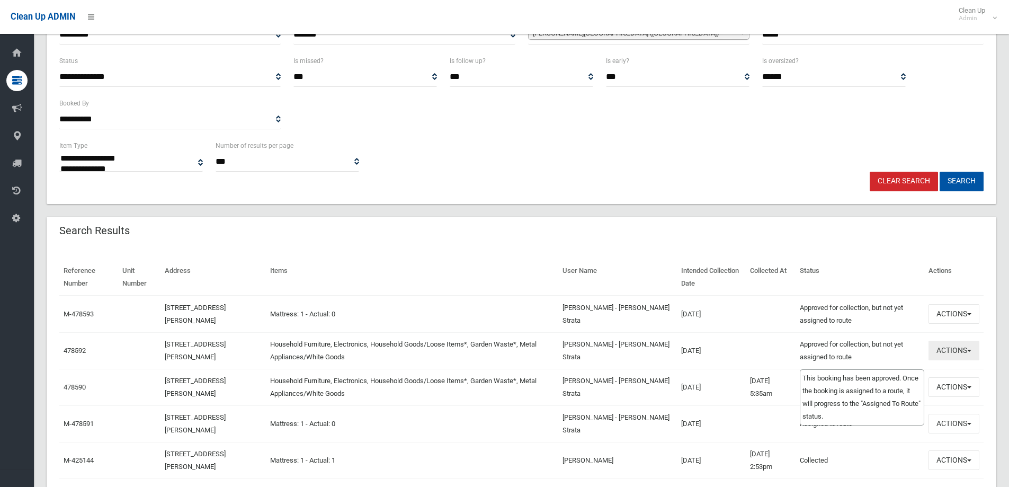
click at [960, 349] on button "Actions" at bounding box center [953, 350] width 51 height 20
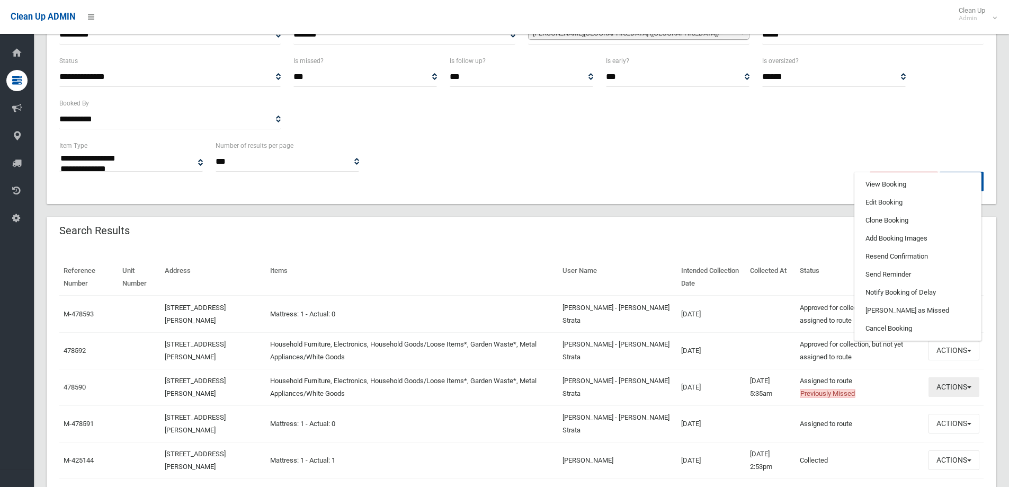
click at [948, 390] on button "Actions" at bounding box center [953, 387] width 51 height 20
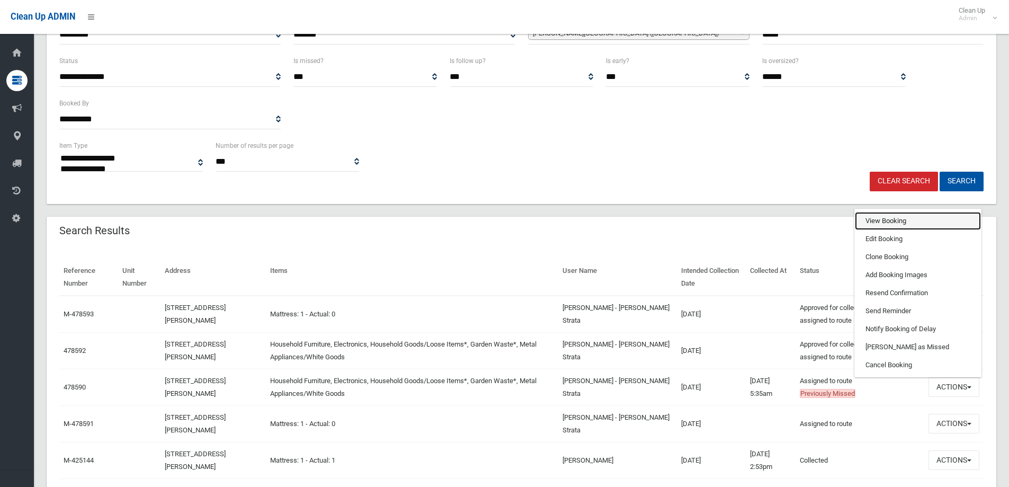
click at [892, 216] on link "View Booking" at bounding box center [918, 221] width 126 height 18
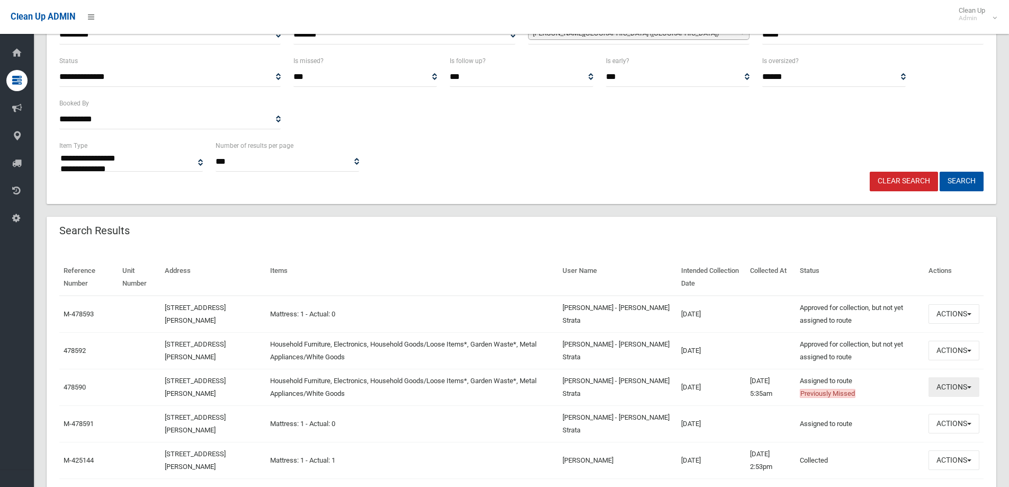
click at [958, 388] on button "Actions" at bounding box center [953, 387] width 51 height 20
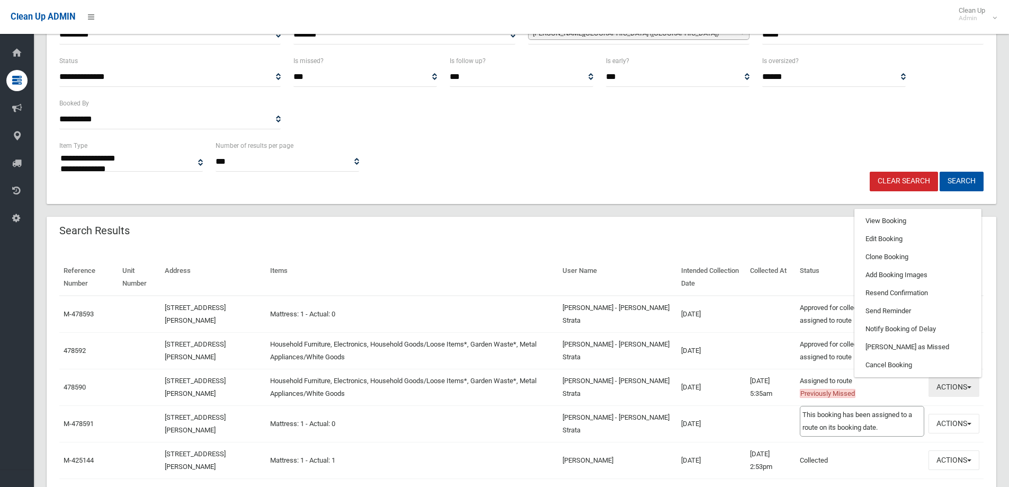
scroll to position [212, 0]
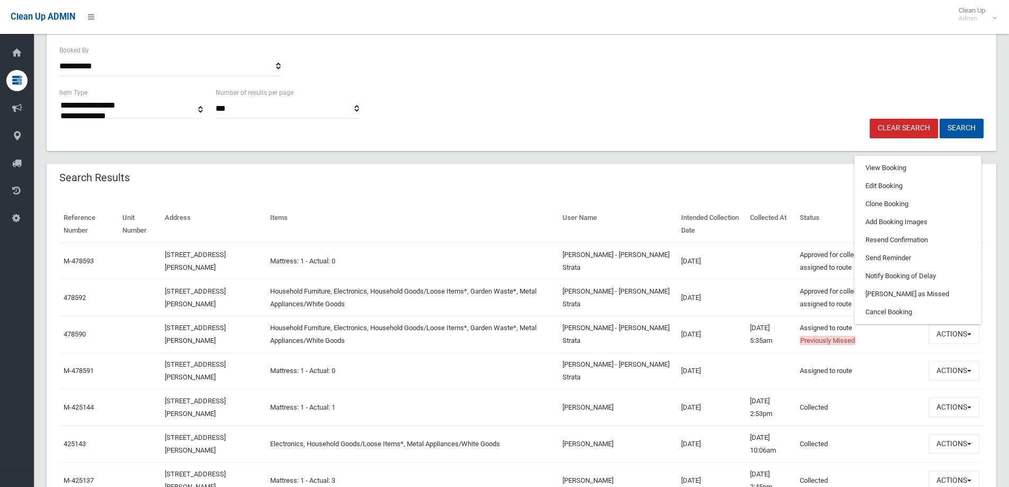
click at [723, 191] on div "Search Results" at bounding box center [521, 179] width 949 height 30
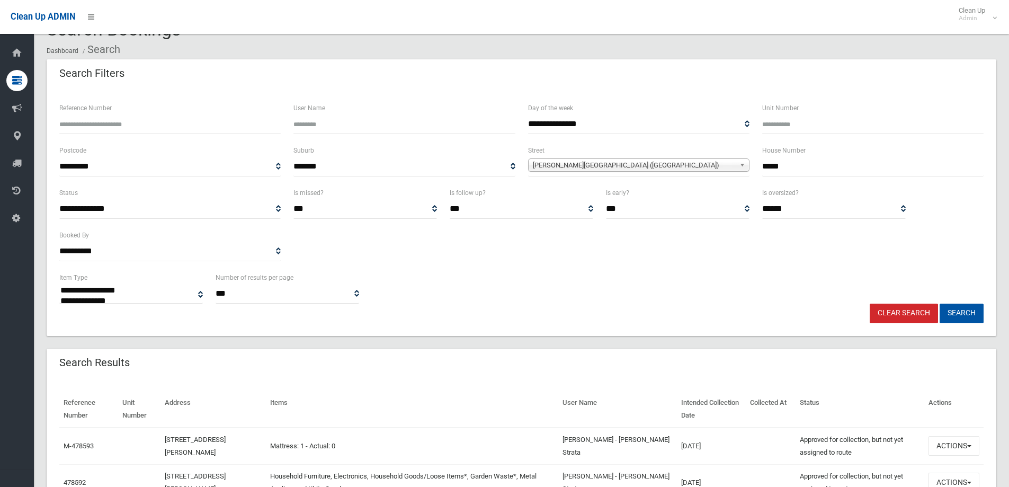
scroll to position [0, 0]
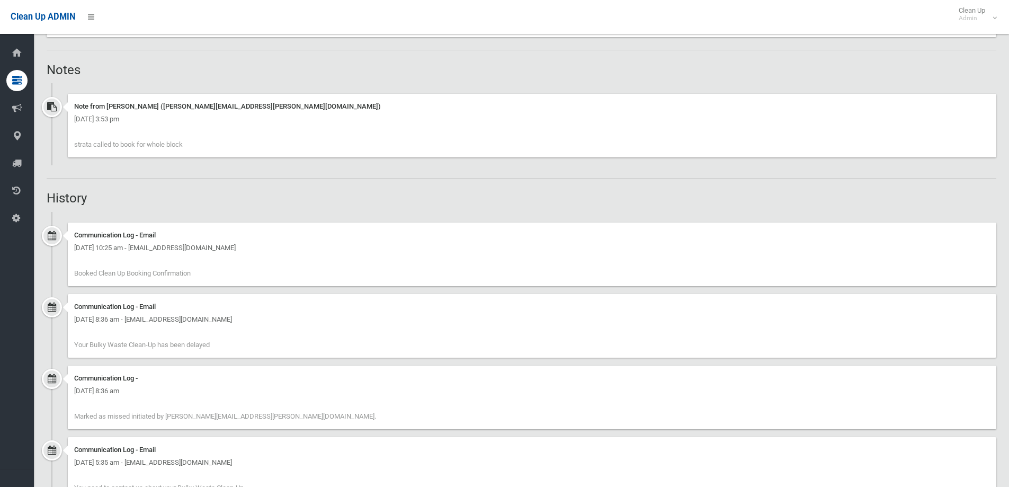
scroll to position [847, 0]
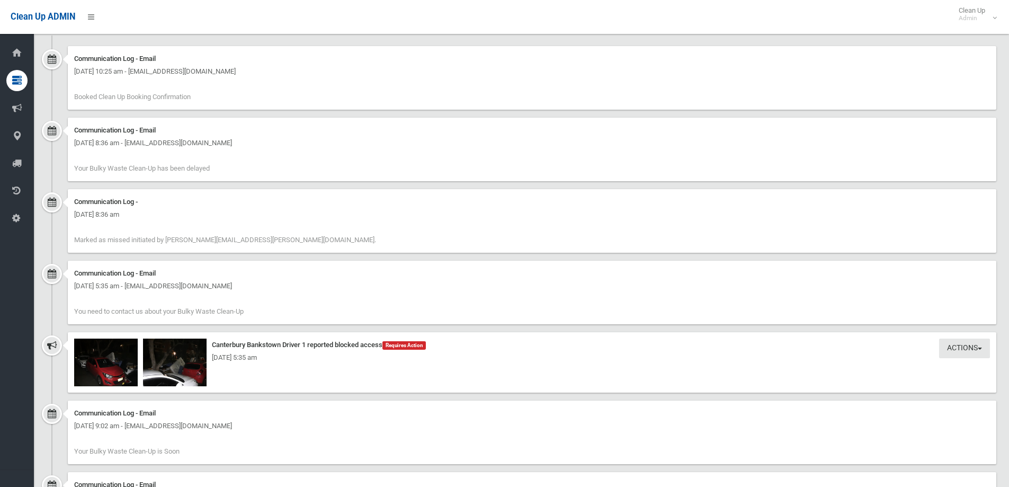
click at [114, 355] on div "Wednesday 27th August 2025 - 5:35 am" at bounding box center [531, 357] width 915 height 13
click at [194, 360] on div "Wednesday 27th August 2025 - 5:35 am" at bounding box center [531, 357] width 915 height 13
click at [196, 348] on img at bounding box center [175, 362] width 64 height 48
click at [111, 347] on img at bounding box center [106, 362] width 64 height 48
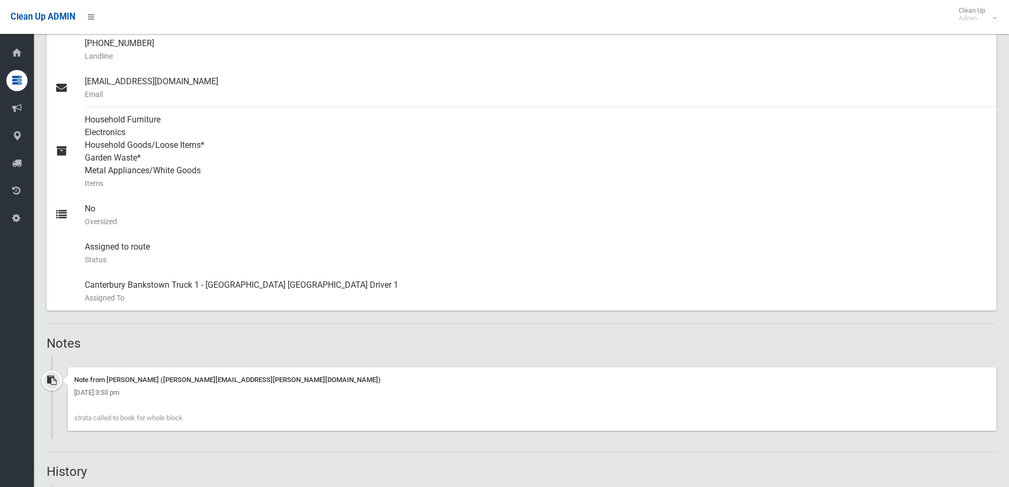
scroll to position [371, 0]
